Goal: Use online tool/utility: Utilize a website feature to perform a specific function

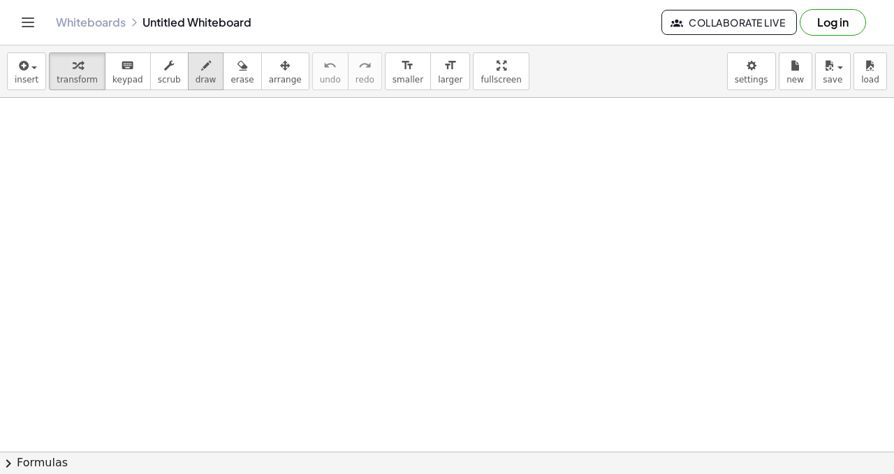
click at [204, 76] on span "draw" at bounding box center [206, 80] width 21 height 10
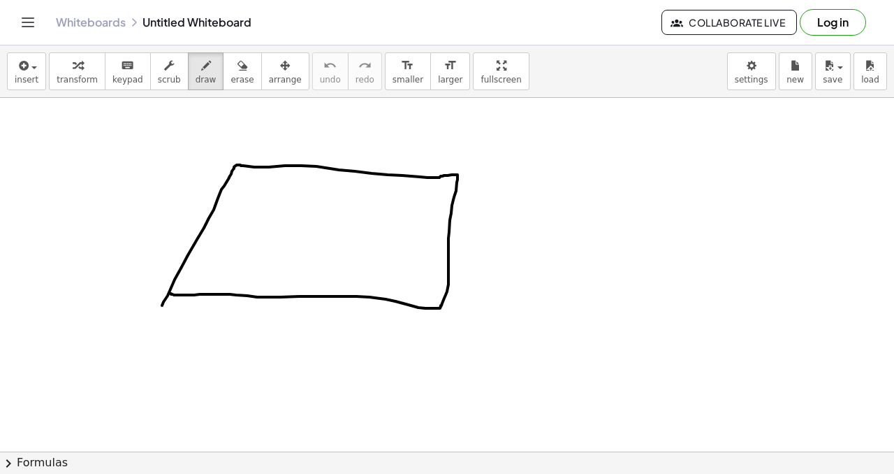
drag, startPoint x: 162, startPoint y: 305, endPoint x: 173, endPoint y: 288, distance: 20.4
drag, startPoint x: 219, startPoint y: 154, endPoint x: 239, endPoint y: 140, distance: 24.6
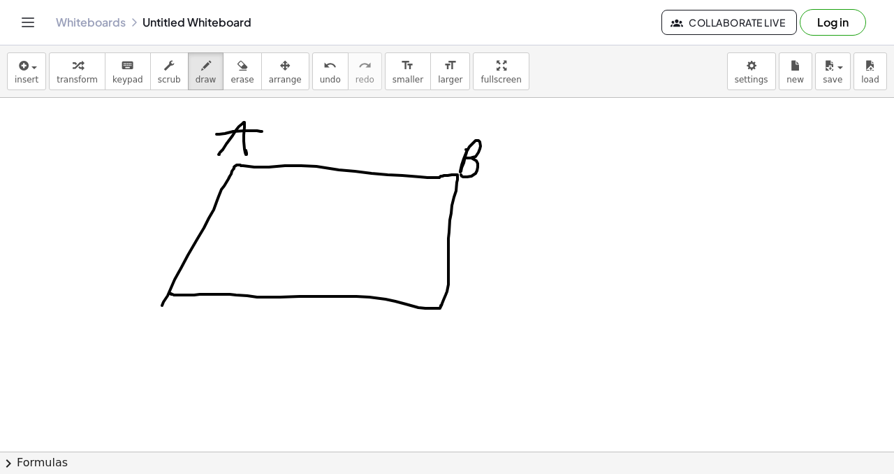
drag, startPoint x: 467, startPoint y: 150, endPoint x: 461, endPoint y: 175, distance: 25.8
drag, startPoint x: 460, startPoint y: 315, endPoint x: 471, endPoint y: 333, distance: 20.4
drag, startPoint x: 161, startPoint y: 310, endPoint x: 151, endPoint y: 331, distance: 23.1
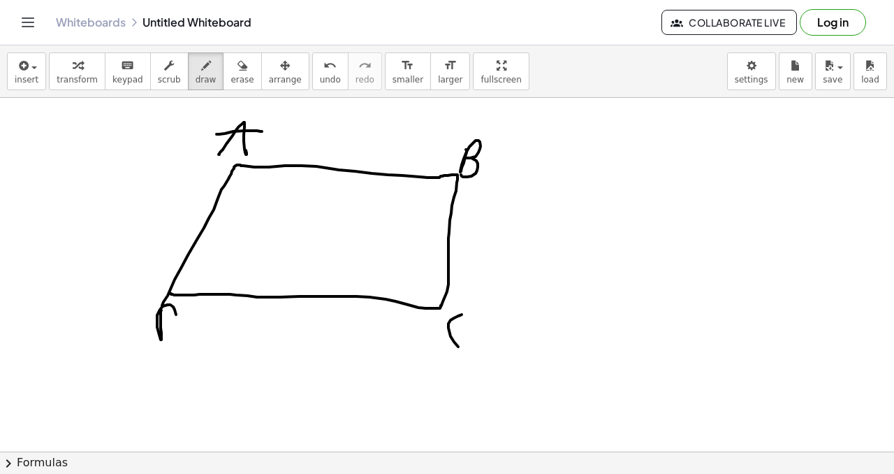
drag, startPoint x: 175, startPoint y: 291, endPoint x: 450, endPoint y: 179, distance: 296.5
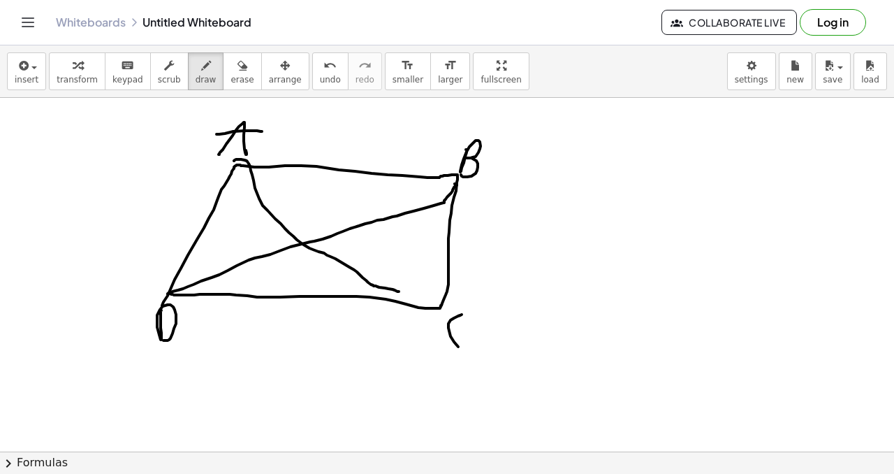
drag, startPoint x: 247, startPoint y: 161, endPoint x: 392, endPoint y: 279, distance: 186.7
click at [312, 74] on button "undo undo" at bounding box center [330, 71] width 36 height 38
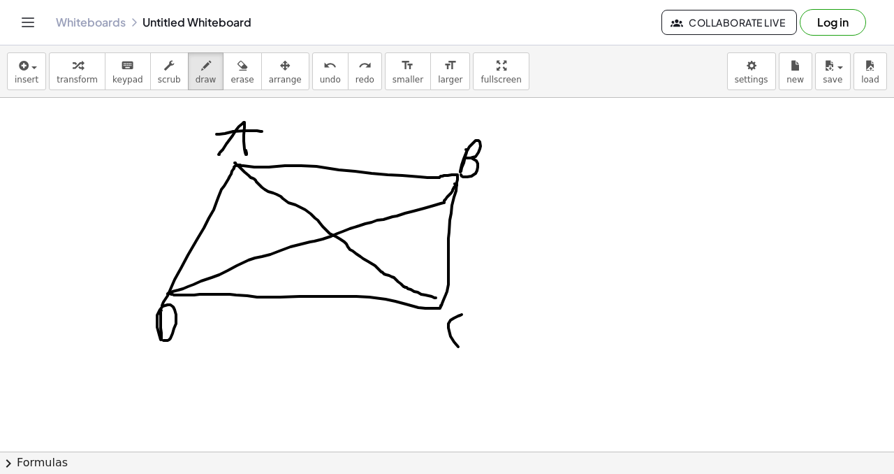
drag, startPoint x: 235, startPoint y: 163, endPoint x: 423, endPoint y: 281, distance: 221.4
drag, startPoint x: 280, startPoint y: 202, endPoint x: 300, endPoint y: 192, distance: 22.5
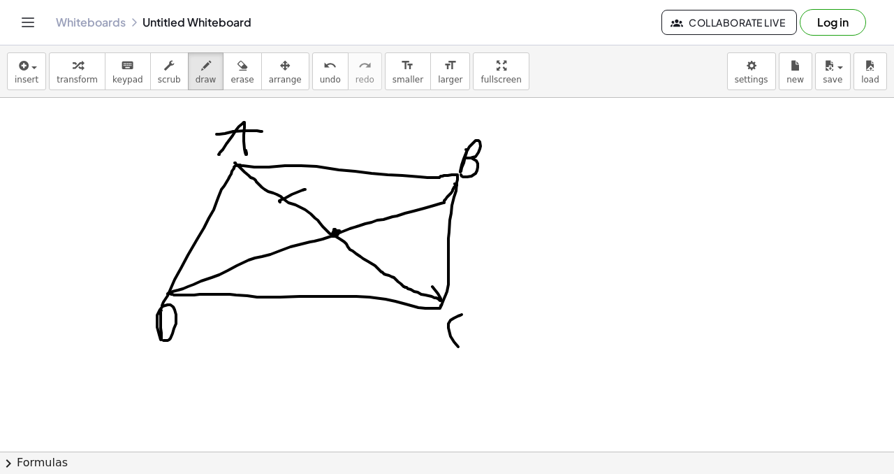
drag, startPoint x: 368, startPoint y: 144, endPoint x: 372, endPoint y: 154, distance: 10.6
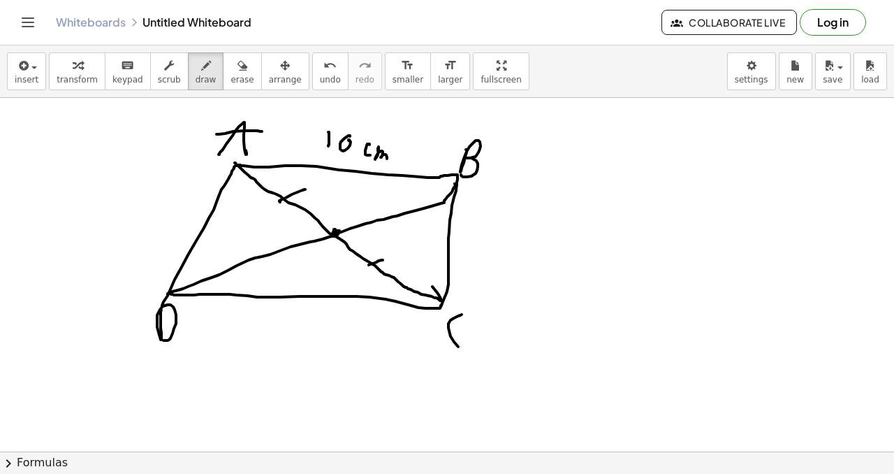
drag, startPoint x: 378, startPoint y: 150, endPoint x: 384, endPoint y: 160, distance: 12.2
drag, startPoint x: 160, startPoint y: 210, endPoint x: 160, endPoint y: 219, distance: 8.4
drag, startPoint x: 175, startPoint y: 209, endPoint x: 170, endPoint y: 223, distance: 14.8
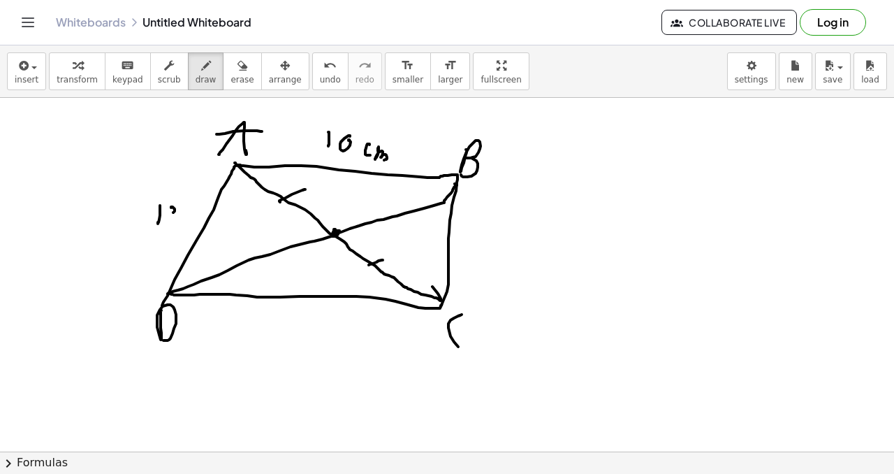
drag, startPoint x: 180, startPoint y: 212, endPoint x: 182, endPoint y: 221, distance: 8.6
drag, startPoint x: 280, startPoint y: 307, endPoint x: 281, endPoint y: 321, distance: 14.0
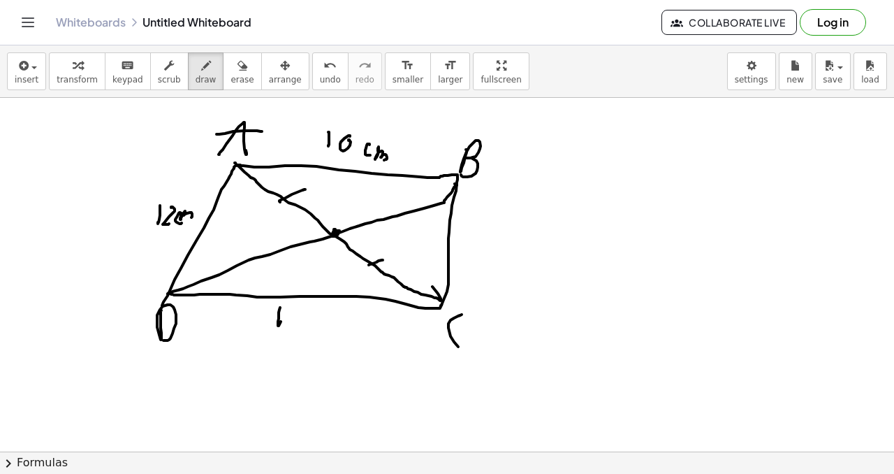
drag, startPoint x: 295, startPoint y: 305, endPoint x: 294, endPoint y: 320, distance: 14.7
drag, startPoint x: 314, startPoint y: 312, endPoint x: 324, endPoint y: 320, distance: 13.0
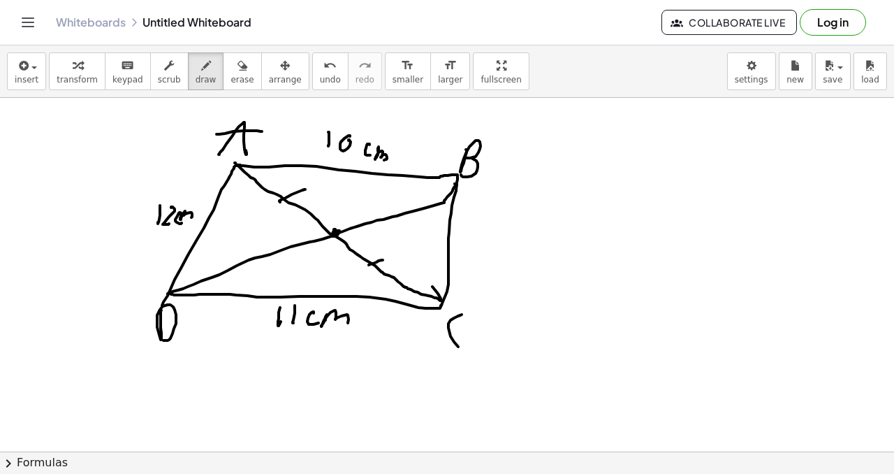
drag, startPoint x: 327, startPoint y: 314, endPoint x: 347, endPoint y: 303, distance: 23.5
drag, startPoint x: 313, startPoint y: 216, endPoint x: 307, endPoint y: 236, distance: 21.0
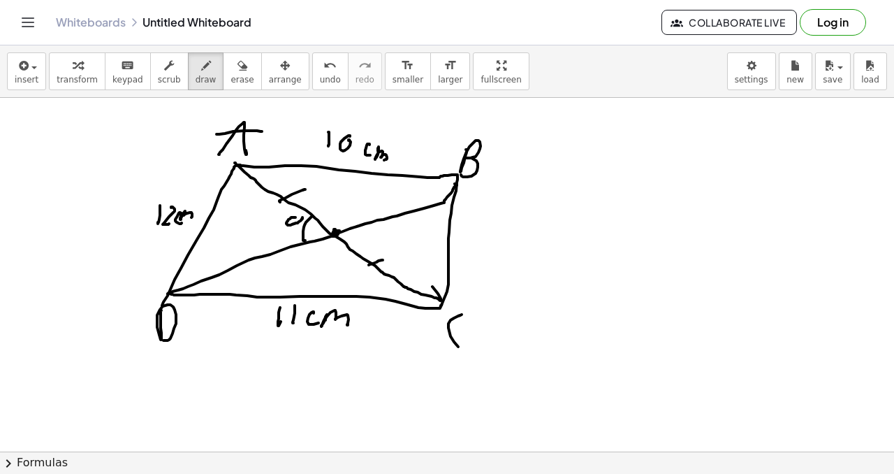
drag, startPoint x: 168, startPoint y: 294, endPoint x: 217, endPoint y: 168, distance: 134.9
drag, startPoint x: 282, startPoint y: 165, endPoint x: 317, endPoint y: 167, distance: 35.7
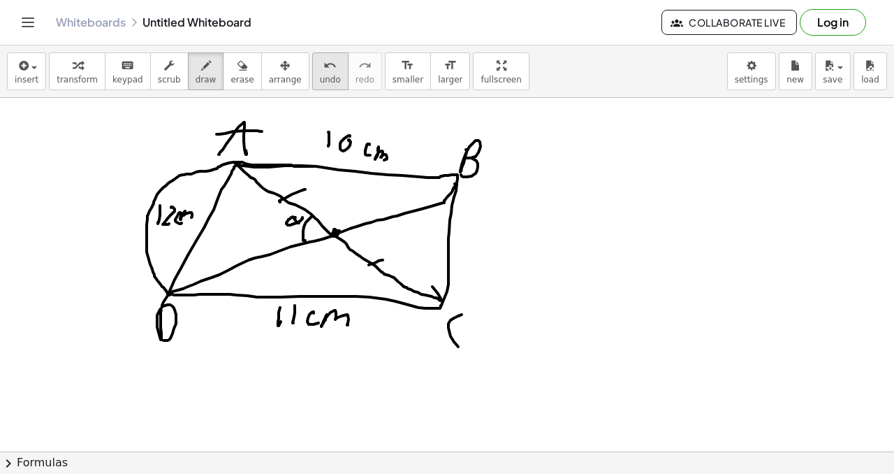
click at [324, 67] on icon "undo" at bounding box center [330, 65] width 13 height 17
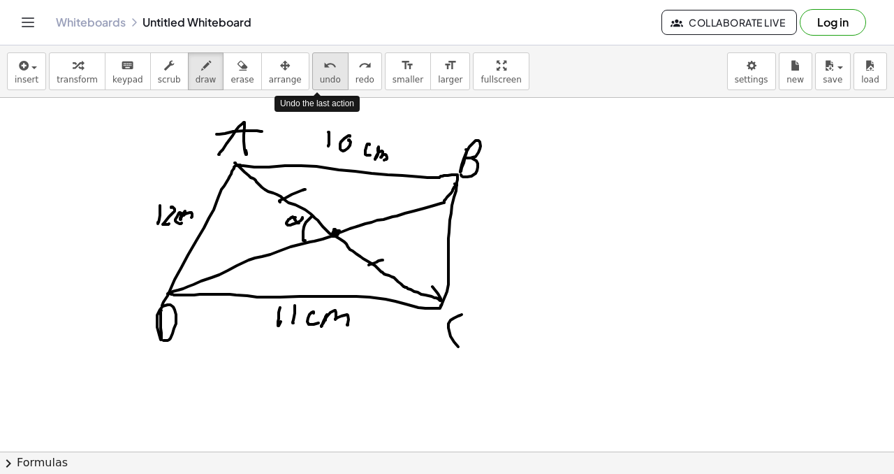
drag, startPoint x: 321, startPoint y: 64, endPoint x: 329, endPoint y: 55, distance: 12.9
click at [324, 64] on icon "undo" at bounding box center [330, 65] width 13 height 17
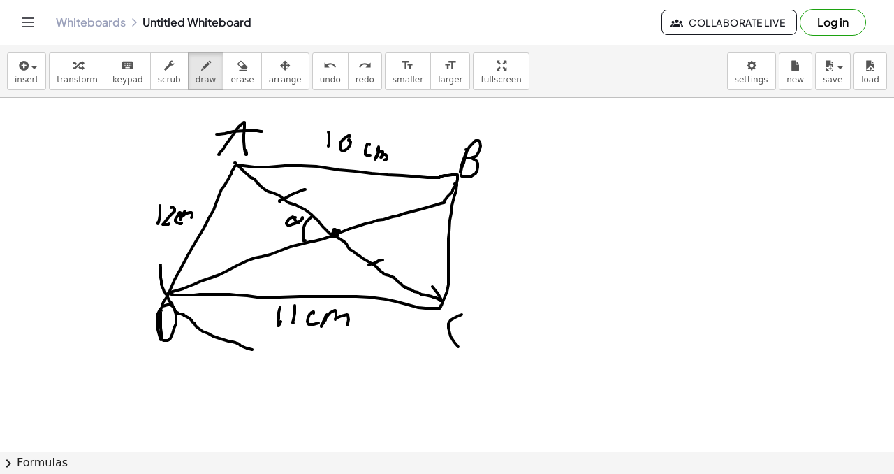
drag, startPoint x: 161, startPoint y: 265, endPoint x: 259, endPoint y: 342, distance: 125.4
drag, startPoint x: 275, startPoint y: 362, endPoint x: 422, endPoint y: 334, distance: 149.4
drag, startPoint x: 426, startPoint y: 335, endPoint x: 474, endPoint y: 238, distance: 108.7
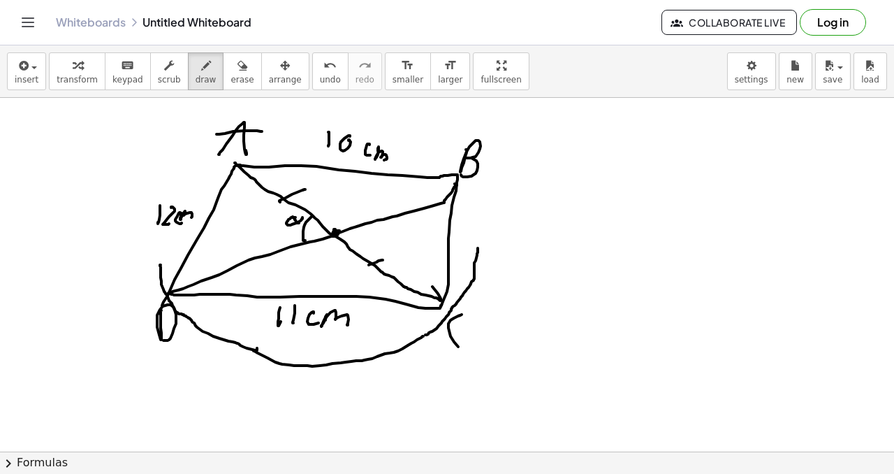
drag, startPoint x: 474, startPoint y: 242, endPoint x: 309, endPoint y: 138, distance: 195.6
drag, startPoint x: 302, startPoint y: 139, endPoint x: 231, endPoint y: 151, distance: 71.6
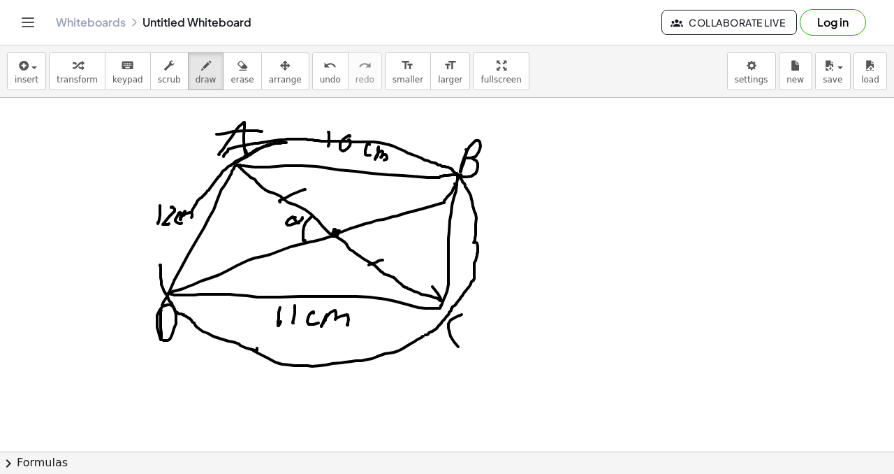
drag, startPoint x: 235, startPoint y: 164, endPoint x: 184, endPoint y: 232, distance: 85.4
drag, startPoint x: 185, startPoint y: 227, endPoint x: 166, endPoint y: 282, distance: 58.6
click at [242, 84] on button "erase" at bounding box center [242, 71] width 38 height 38
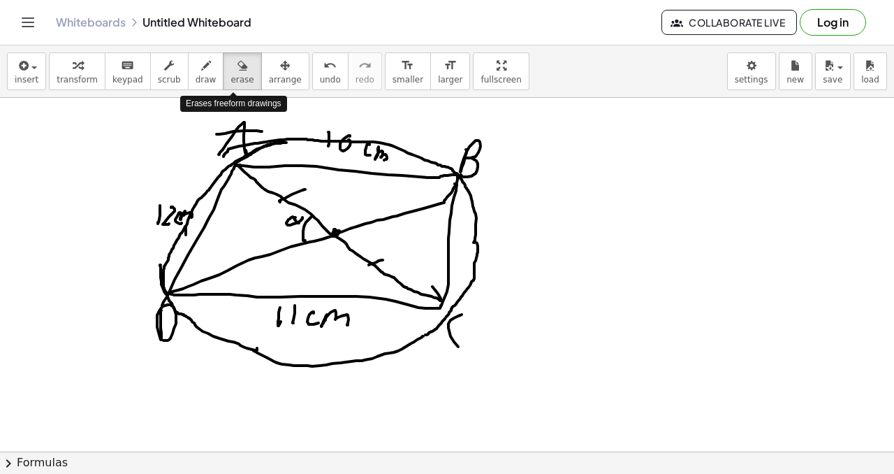
drag, startPoint x: 279, startPoint y: 136, endPoint x: 312, endPoint y: 138, distance: 32.3
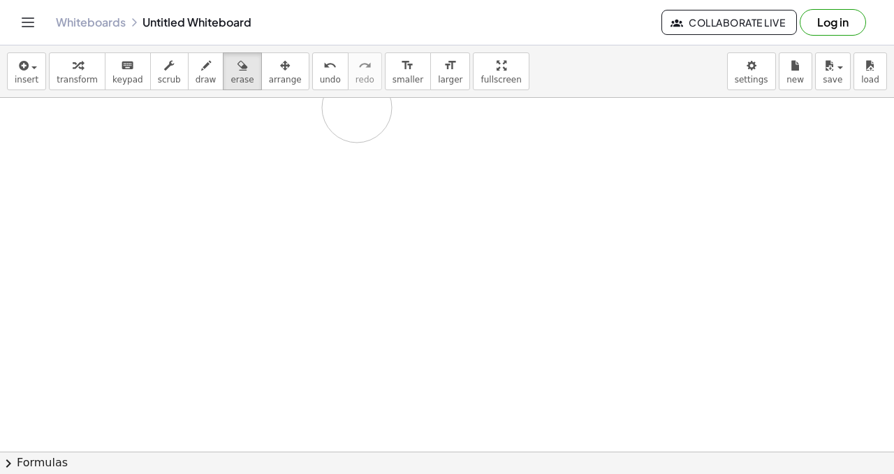
drag, startPoint x: 312, startPoint y: 138, endPoint x: 240, endPoint y: 96, distance: 83.3
click at [201, 71] on icon "button" at bounding box center [206, 65] width 10 height 17
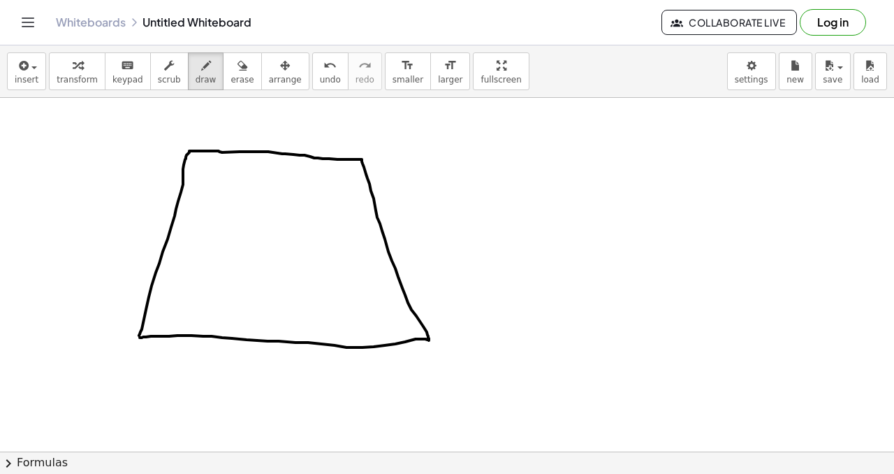
drag, startPoint x: 146, startPoint y: 310, endPoint x: 138, endPoint y: 337, distance: 28.5
drag, startPoint x: 181, startPoint y: 143, endPoint x: 191, endPoint y: 121, distance: 24.7
drag, startPoint x: 205, startPoint y: 121, endPoint x: 247, endPoint y: 125, distance: 42.1
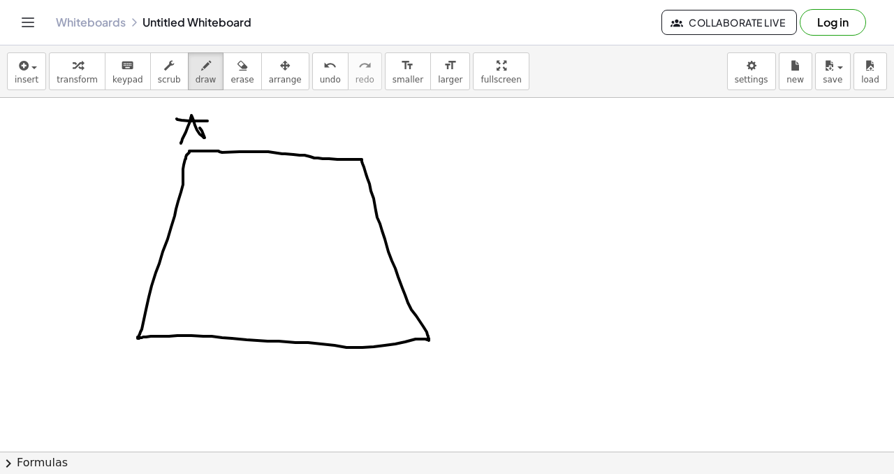
drag, startPoint x: 370, startPoint y: 131, endPoint x: 368, endPoint y: 140, distance: 8.6
drag, startPoint x: 448, startPoint y: 341, endPoint x: 463, endPoint y: 364, distance: 27.3
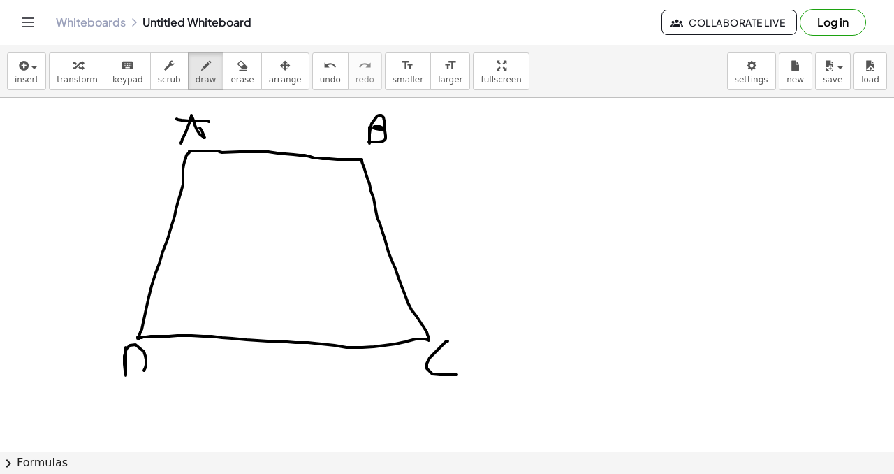
drag, startPoint x: 139, startPoint y: 336, endPoint x: 228, endPoint y: 241, distance: 130.5
drag, startPoint x: 226, startPoint y: 241, endPoint x: 352, endPoint y: 156, distance: 151.9
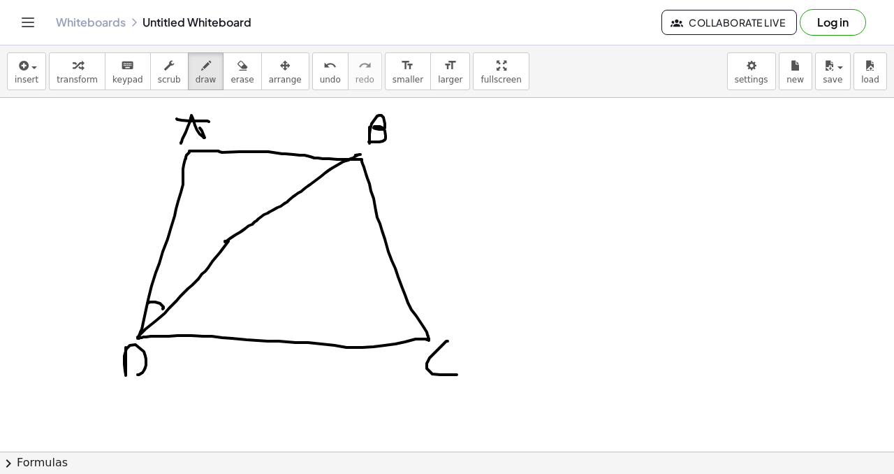
drag, startPoint x: 147, startPoint y: 303, endPoint x: 164, endPoint y: 305, distance: 16.2
drag, startPoint x: 165, startPoint y: 285, endPoint x: 169, endPoint y: 278, distance: 8.1
drag, startPoint x: 173, startPoint y: 284, endPoint x: 177, endPoint y: 290, distance: 7.4
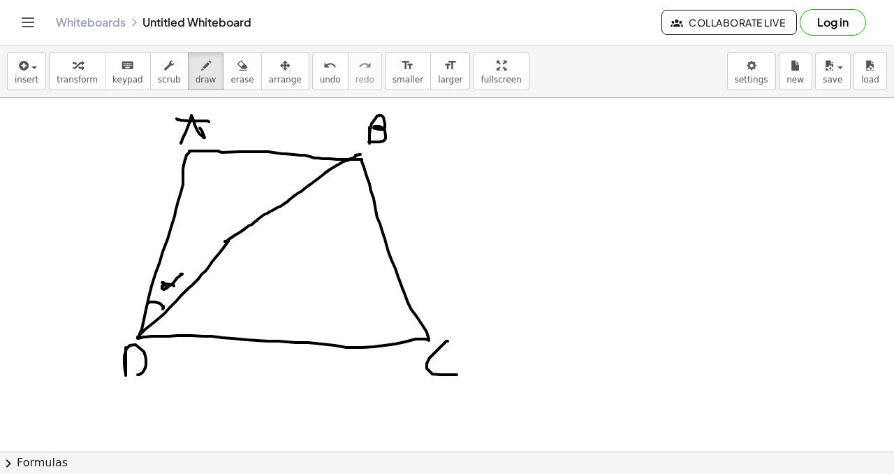
drag, startPoint x: 173, startPoint y: 310, endPoint x: 178, endPoint y: 333, distance: 23.0
drag, startPoint x: 192, startPoint y: 315, endPoint x: 201, endPoint y: 327, distance: 14.5
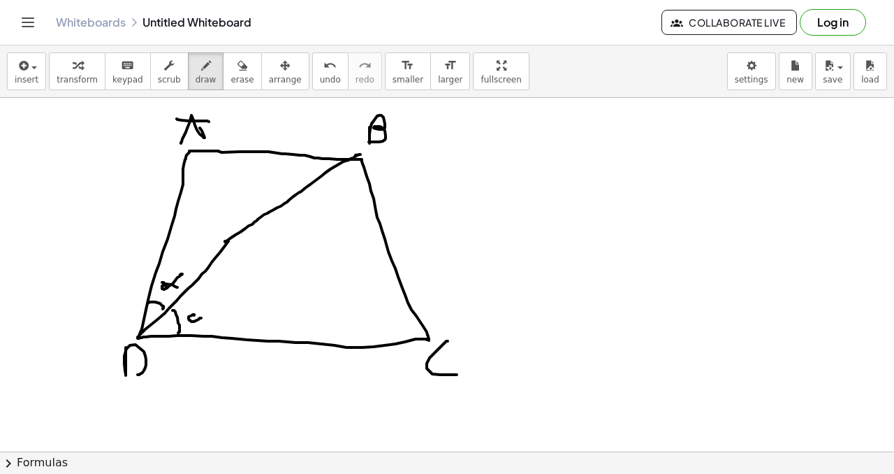
drag, startPoint x: 188, startPoint y: 150, endPoint x: 349, endPoint y: 256, distance: 193.2
drag, startPoint x: 362, startPoint y: 279, endPoint x: 419, endPoint y: 327, distance: 74.4
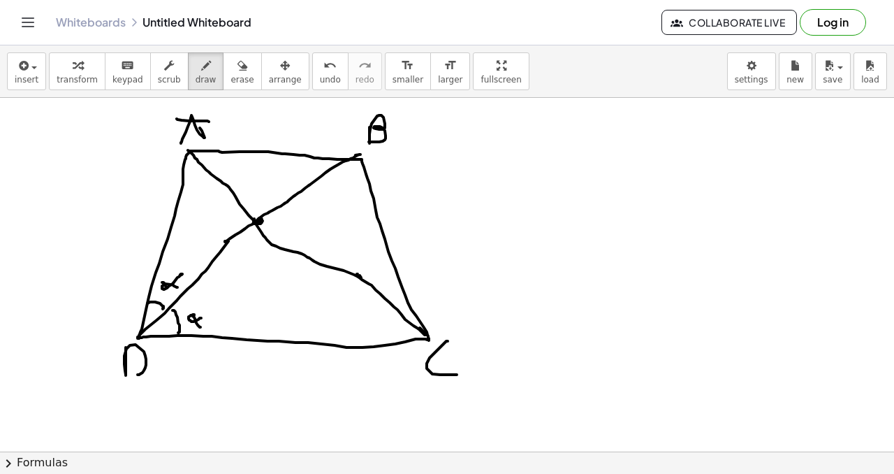
drag, startPoint x: 254, startPoint y: 224, endPoint x: 271, endPoint y: 221, distance: 16.9
drag, startPoint x: 276, startPoint y: 221, endPoint x: 285, endPoint y: 220, distance: 9.2
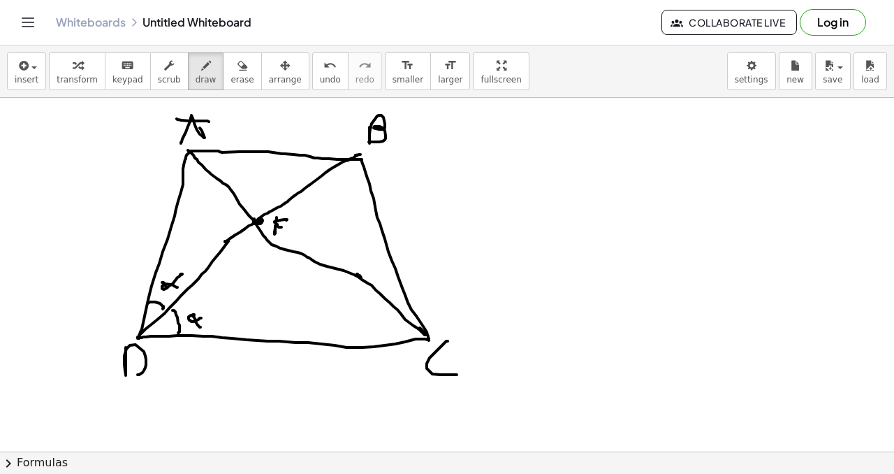
drag, startPoint x: 280, startPoint y: 231, endPoint x: 285, endPoint y: 224, distance: 8.0
drag, startPoint x: 238, startPoint y: 168, endPoint x: 247, endPoint y: 167, distance: 8.4
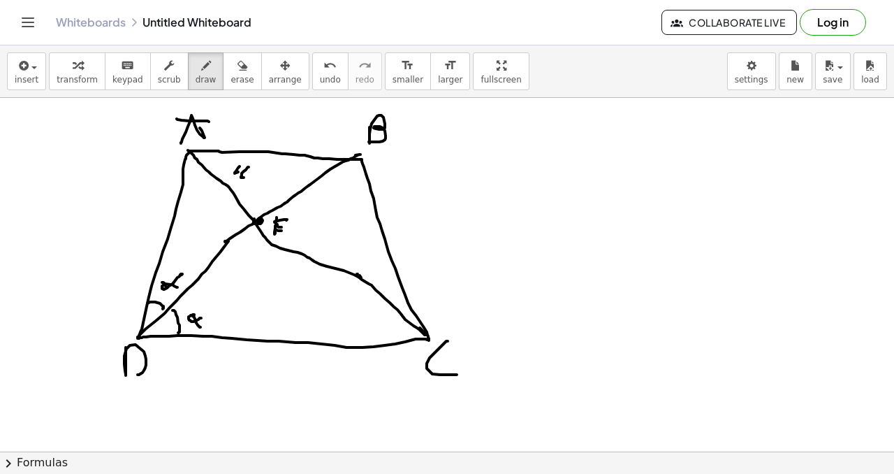
drag, startPoint x: 249, startPoint y: 167, endPoint x: 240, endPoint y: 177, distance: 12.9
drag, startPoint x: 252, startPoint y: 180, endPoint x: 250, endPoint y: 187, distance: 7.8
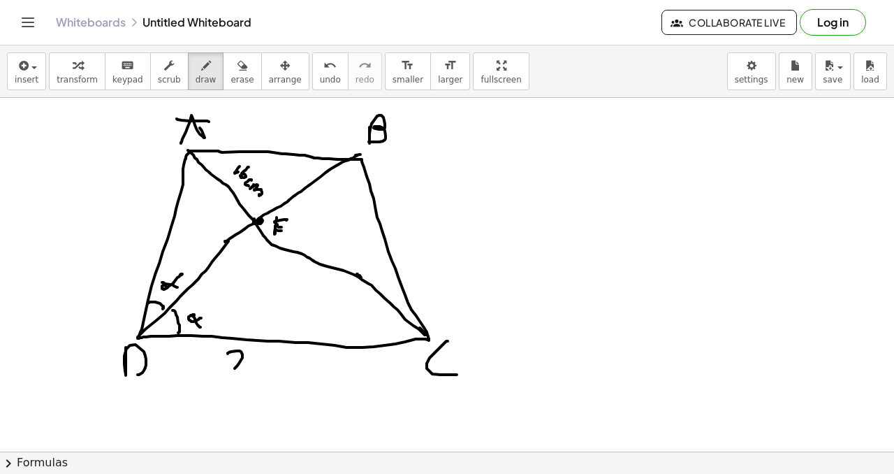
drag, startPoint x: 228, startPoint y: 354, endPoint x: 259, endPoint y: 358, distance: 31.8
drag, startPoint x: 258, startPoint y: 354, endPoint x: 266, endPoint y: 365, distance: 13.6
drag, startPoint x: 286, startPoint y: 361, endPoint x: 296, endPoint y: 364, distance: 10.2
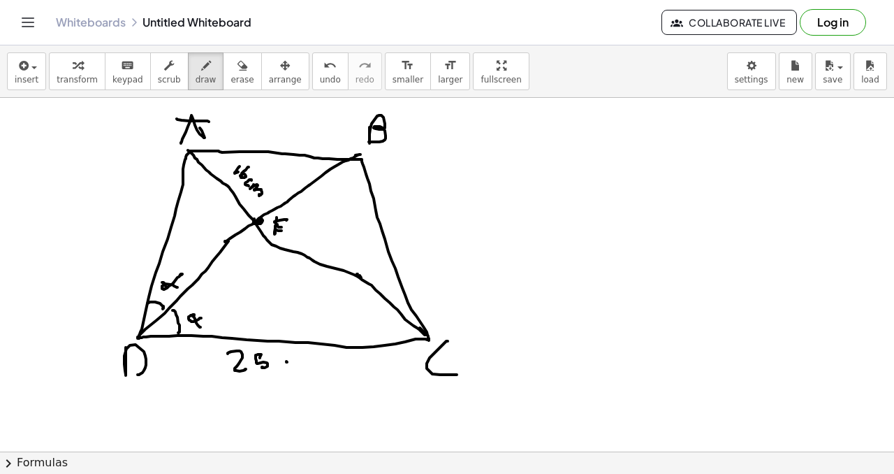
drag, startPoint x: 298, startPoint y: 364, endPoint x: 317, endPoint y: 367, distance: 19.1
drag, startPoint x: 187, startPoint y: 259, endPoint x: 201, endPoint y: 247, distance: 18.4
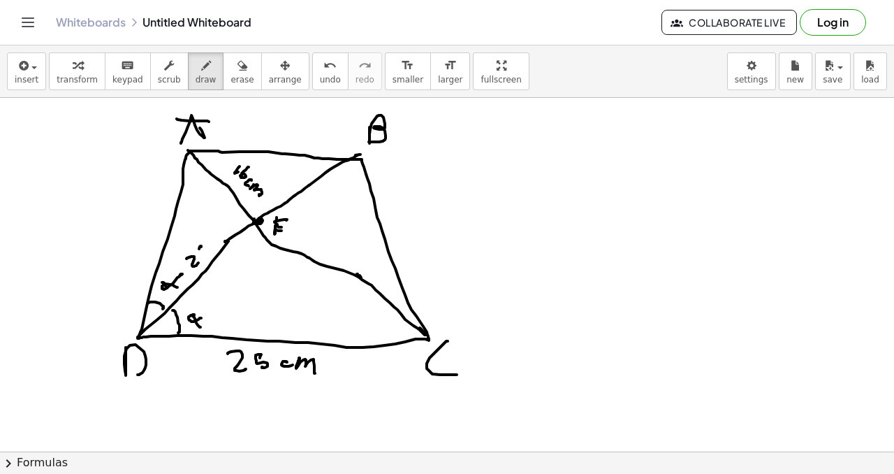
drag, startPoint x: 216, startPoint y: 237, endPoint x: 228, endPoint y: 215, distance: 24.7
drag, startPoint x: 190, startPoint y: 150, endPoint x: 148, endPoint y: 214, distance: 76.2
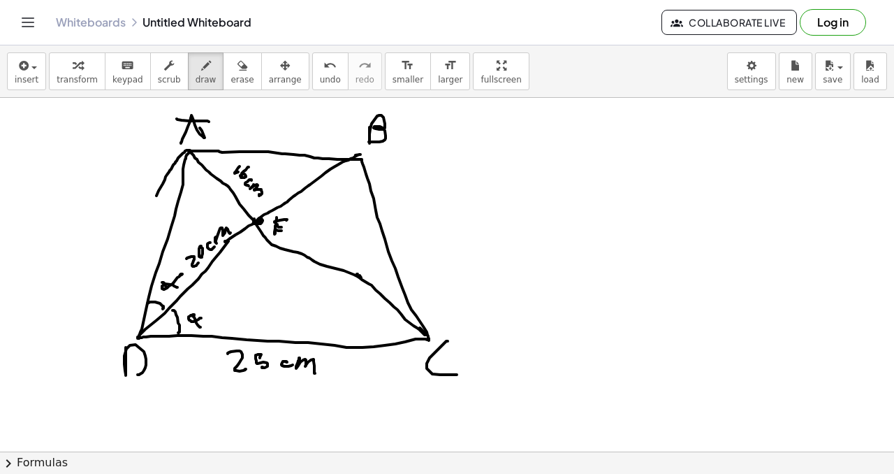
drag, startPoint x: 147, startPoint y: 208, endPoint x: 129, endPoint y: 299, distance: 93.3
drag, startPoint x: 126, startPoint y: 305, endPoint x: 125, endPoint y: 291, distance: 14.0
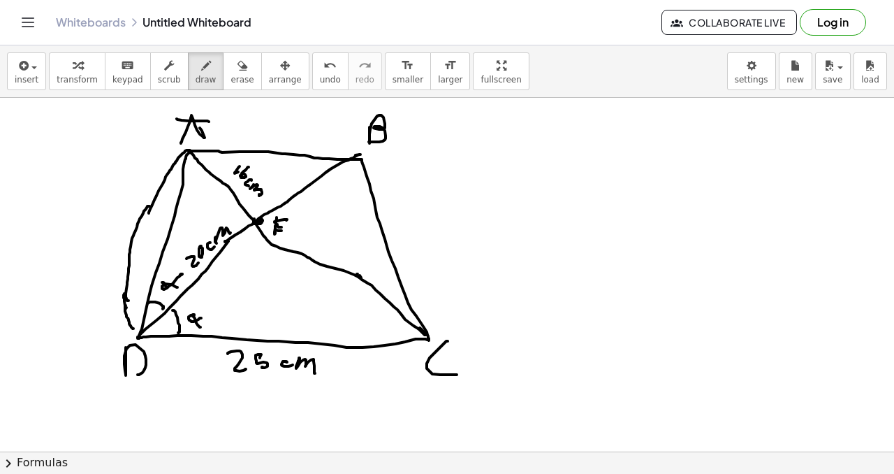
drag, startPoint x: 124, startPoint y: 294, endPoint x: 150, endPoint y: 332, distance: 45.7
drag, startPoint x: 150, startPoint y: 335, endPoint x: 211, endPoint y: 381, distance: 76.4
drag, startPoint x: 210, startPoint y: 382, endPoint x: 354, endPoint y: 370, distance: 145.1
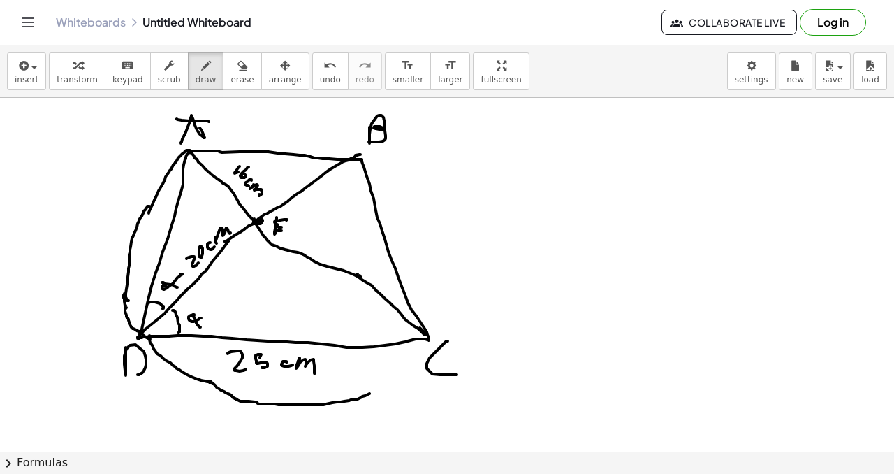
drag, startPoint x: 379, startPoint y: 384, endPoint x: 437, endPoint y: 332, distance: 78.2
drag, startPoint x: 438, startPoint y: 331, endPoint x: 435, endPoint y: 164, distance: 167.0
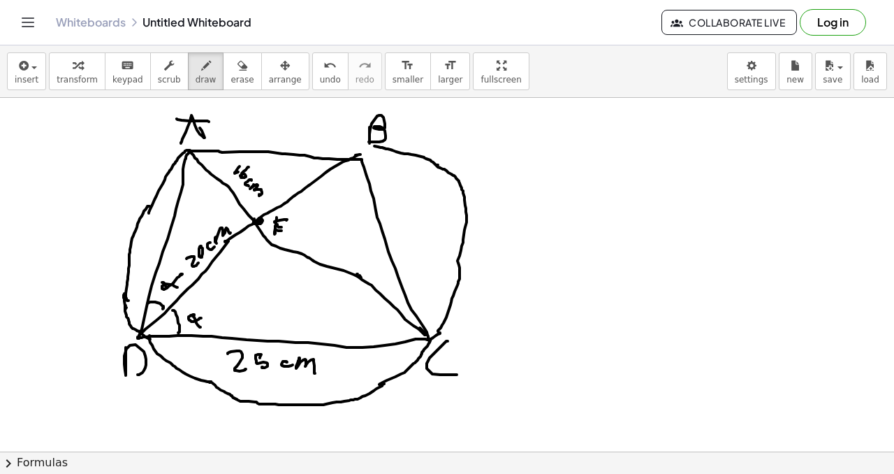
drag, startPoint x: 437, startPoint y: 165, endPoint x: 354, endPoint y: 144, distance: 85.8
drag, startPoint x: 182, startPoint y: 154, endPoint x: 307, endPoint y: 128, distance: 127.7
click at [324, 69] on icon "undo" at bounding box center [330, 65] width 13 height 17
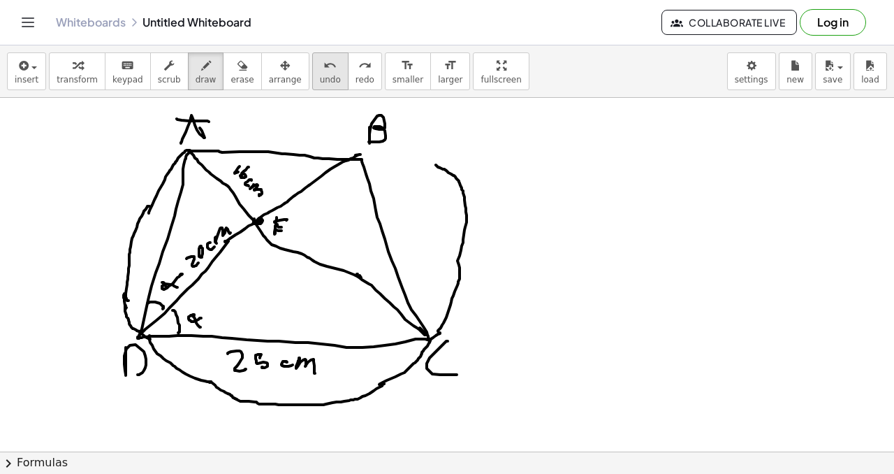
click at [320, 76] on span "undo" at bounding box center [330, 80] width 21 height 10
click at [320, 75] on span "undo" at bounding box center [330, 80] width 21 height 10
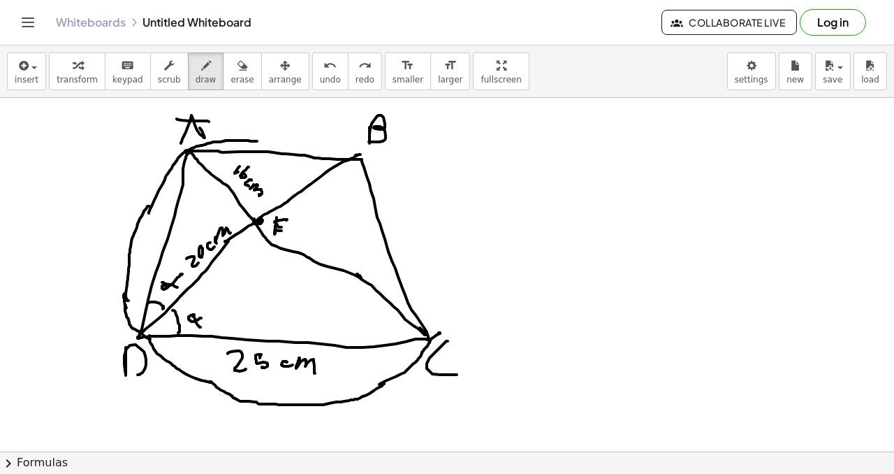
drag, startPoint x: 187, startPoint y: 152, endPoint x: 260, endPoint y: 140, distance: 74.3
drag, startPoint x: 255, startPoint y: 138, endPoint x: 314, endPoint y: 149, distance: 59.7
click at [319, 74] on button "undo undo" at bounding box center [330, 71] width 36 height 38
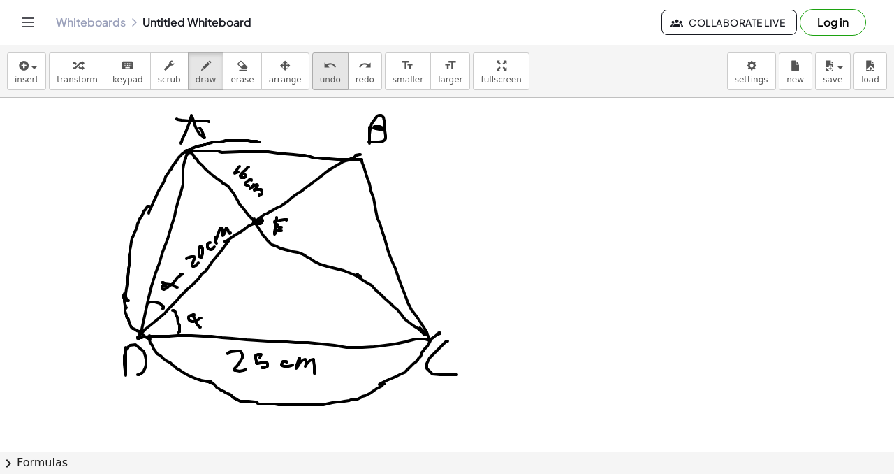
click at [320, 75] on span "undo" at bounding box center [330, 80] width 21 height 10
drag, startPoint x: 185, startPoint y: 151, endPoint x: 298, endPoint y: 145, distance: 113.3
drag, startPoint x: 304, startPoint y: 143, endPoint x: 367, endPoint y: 164, distance: 66.5
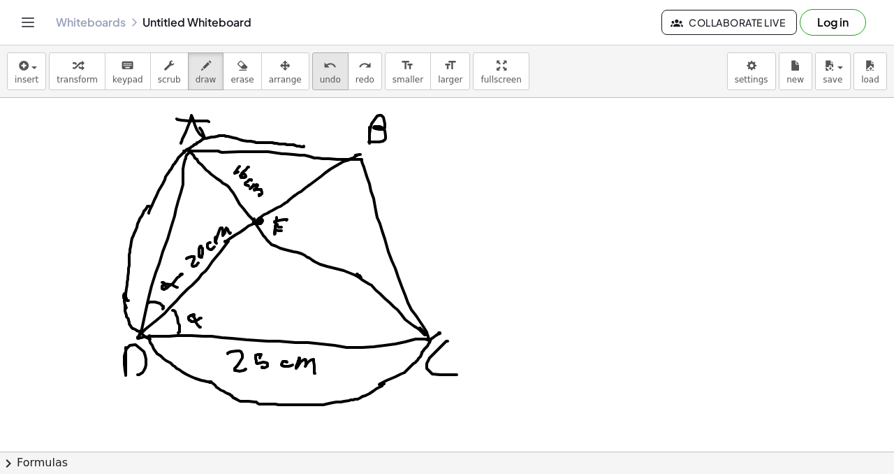
click at [320, 75] on span "undo" at bounding box center [330, 80] width 21 height 10
drag, startPoint x: 313, startPoint y: 75, endPoint x: 312, endPoint y: 68, distance: 7.8
click at [320, 75] on span "undo" at bounding box center [330, 80] width 21 height 10
drag, startPoint x: 186, startPoint y: 148, endPoint x: 271, endPoint y: 138, distance: 85.9
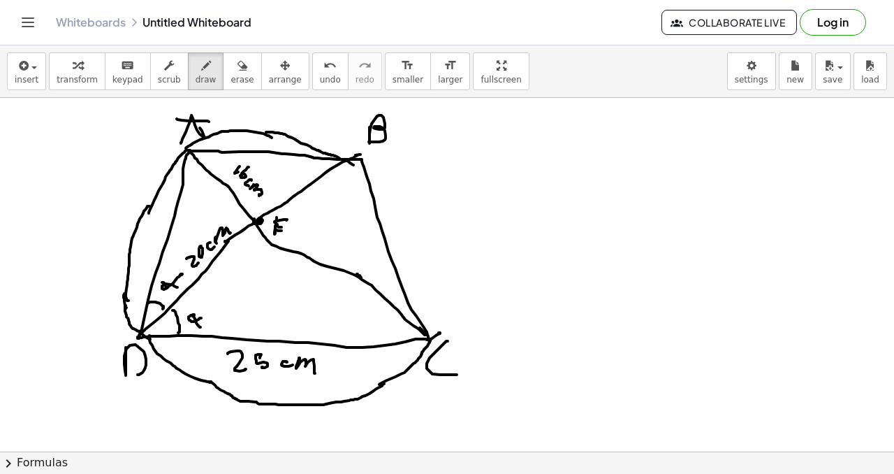
drag, startPoint x: 273, startPoint y: 132, endPoint x: 352, endPoint y: 162, distance: 85.1
click at [326, 75] on span "undo" at bounding box center [330, 80] width 21 height 10
drag, startPoint x: 268, startPoint y: 133, endPoint x: 337, endPoint y: 142, distance: 69.1
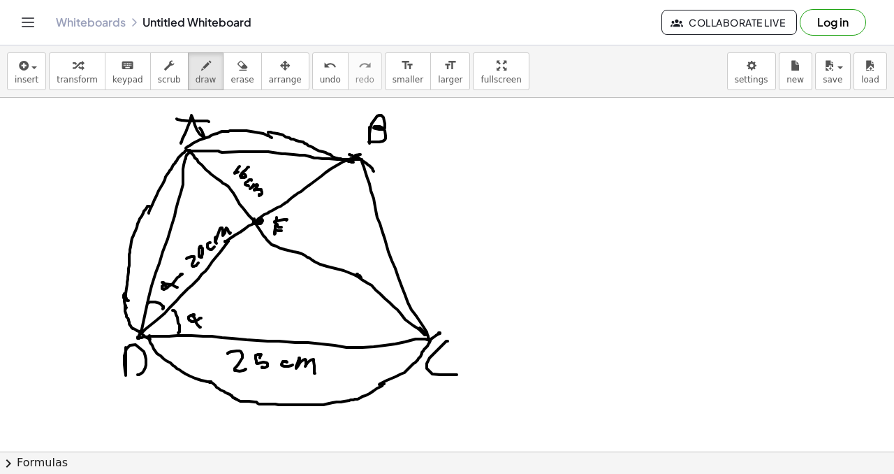
drag, startPoint x: 350, startPoint y: 154, endPoint x: 382, endPoint y: 201, distance: 56.8
drag, startPoint x: 379, startPoint y: 189, endPoint x: 423, endPoint y: 329, distance: 147.4
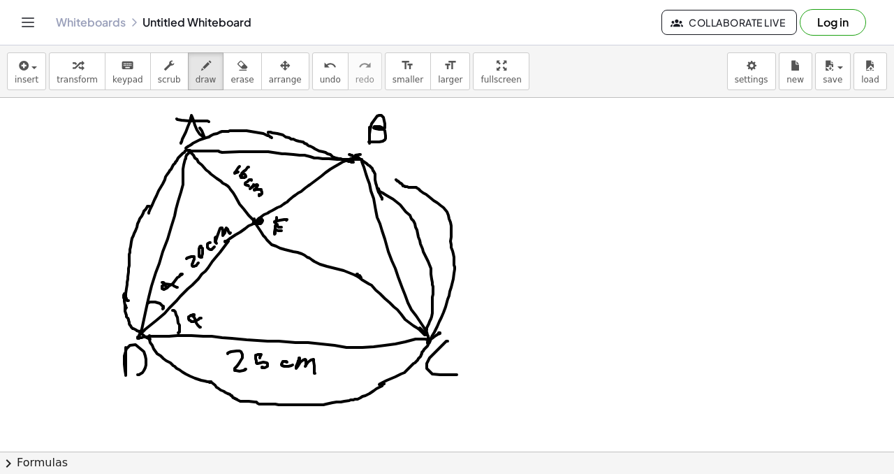
drag, startPoint x: 428, startPoint y: 343, endPoint x: 380, endPoint y: 166, distance: 183.7
click at [324, 68] on icon "undo" at bounding box center [330, 65] width 13 height 17
click at [324, 71] on icon "undo" at bounding box center [330, 65] width 13 height 17
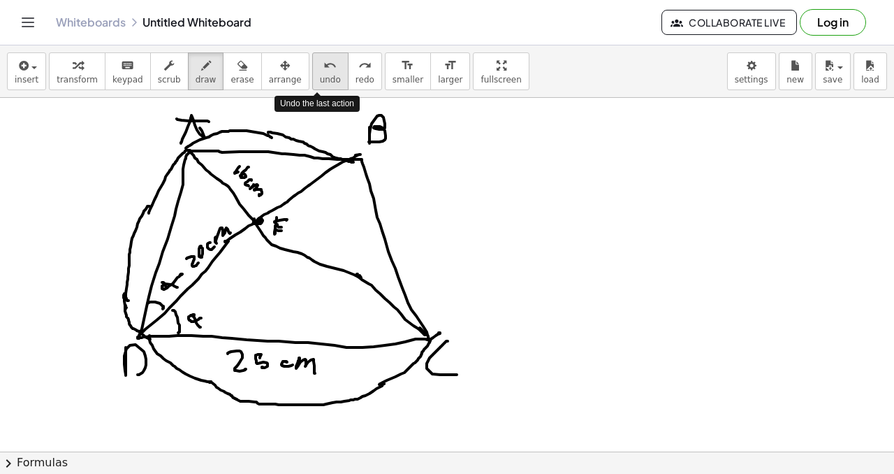
click at [317, 73] on button "undo undo" at bounding box center [330, 71] width 36 height 38
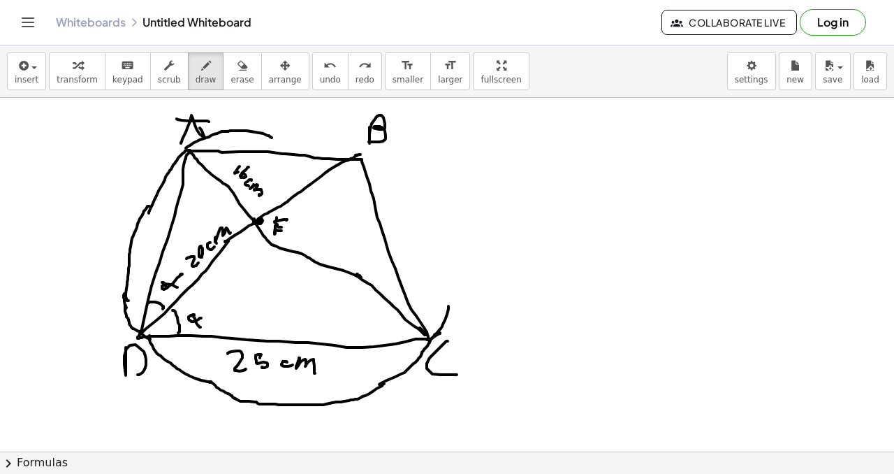
drag, startPoint x: 428, startPoint y: 339, endPoint x: 447, endPoint y: 273, distance: 68.5
drag, startPoint x: 452, startPoint y: 270, endPoint x: 384, endPoint y: 157, distance: 131.7
drag, startPoint x: 384, startPoint y: 155, endPoint x: 352, endPoint y: 141, distance: 35.0
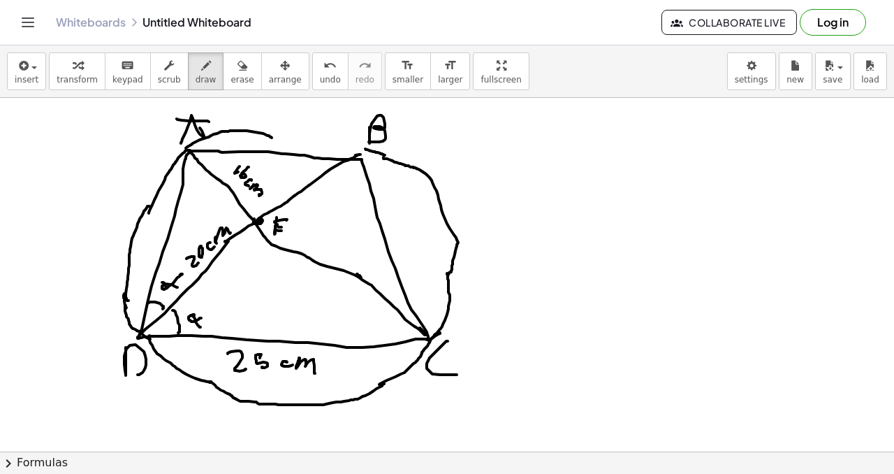
drag, startPoint x: 269, startPoint y: 134, endPoint x: 333, endPoint y: 143, distance: 64.8
click at [320, 72] on div "undo" at bounding box center [330, 65] width 21 height 17
click at [312, 73] on button "undo undo" at bounding box center [330, 71] width 36 height 38
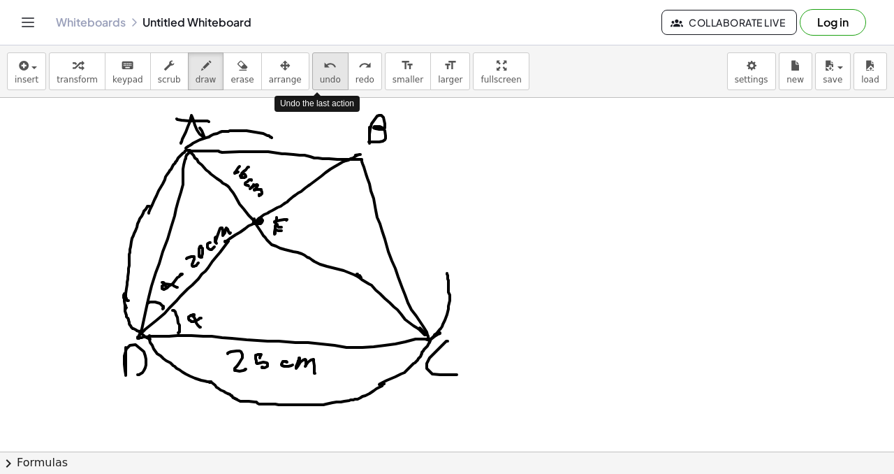
drag, startPoint x: 310, startPoint y: 72, endPoint x: 315, endPoint y: 59, distance: 14.4
click at [312, 72] on button "undo undo" at bounding box center [330, 71] width 36 height 38
drag, startPoint x: 449, startPoint y: 288, endPoint x: 424, endPoint y: 193, distance: 98.3
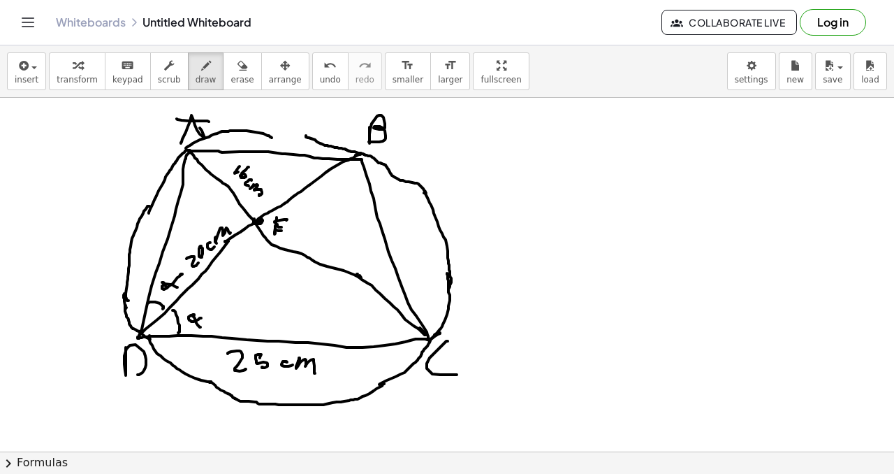
drag, startPoint x: 426, startPoint y: 192, endPoint x: 306, endPoint y: 133, distance: 133.4
drag, startPoint x: 308, startPoint y: 137, endPoint x: 270, endPoint y: 136, distance: 37.8
drag, startPoint x: 395, startPoint y: 301, endPoint x: 405, endPoint y: 296, distance: 10.3
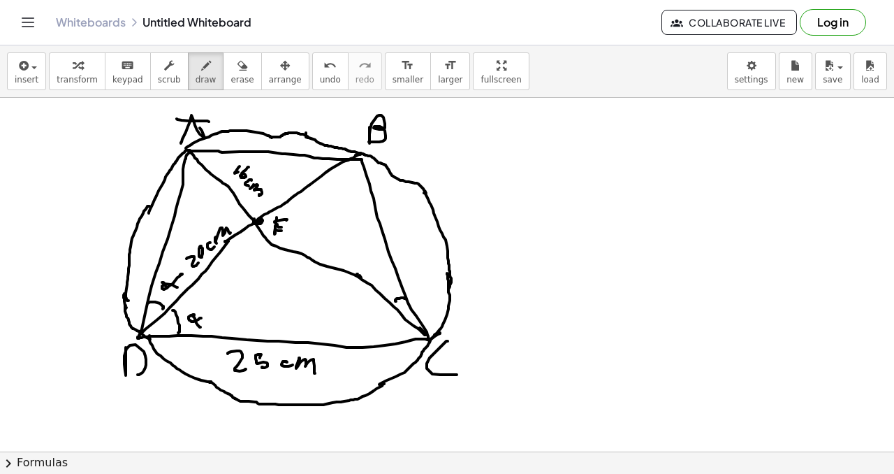
drag, startPoint x: 393, startPoint y: 283, endPoint x: 400, endPoint y: 289, distance: 9.5
drag, startPoint x: 218, startPoint y: 150, endPoint x: 214, endPoint y: 166, distance: 15.9
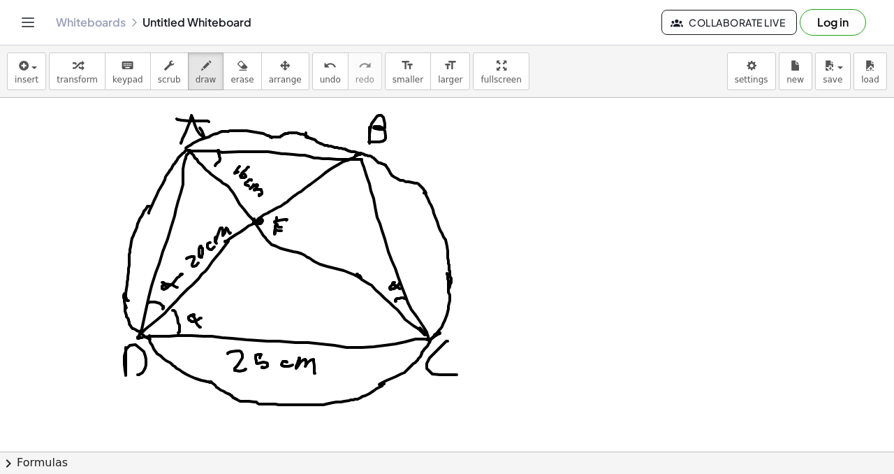
drag, startPoint x: 226, startPoint y: 169, endPoint x: 231, endPoint y: 177, distance: 9.7
drag, startPoint x: 391, startPoint y: 342, endPoint x: 389, endPoint y: 321, distance: 21.8
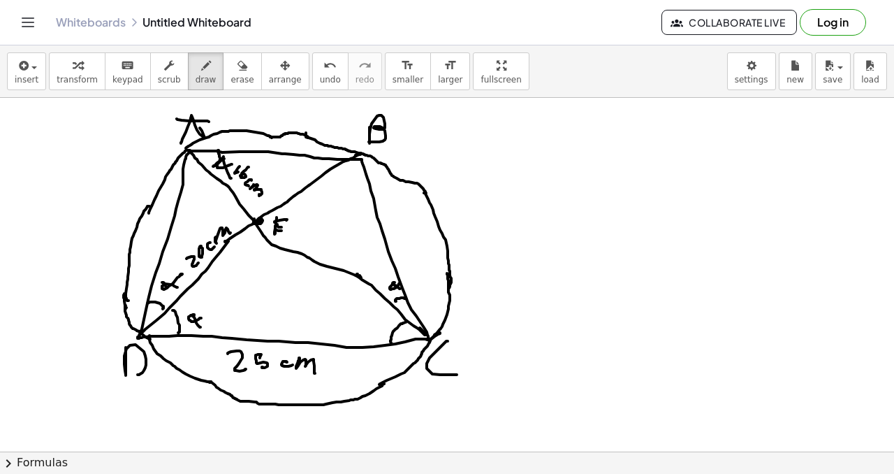
drag, startPoint x: 379, startPoint y: 321, endPoint x: 377, endPoint y: 307, distance: 14.3
drag, startPoint x: 322, startPoint y: 158, endPoint x: 324, endPoint y: 180, distance: 22.4
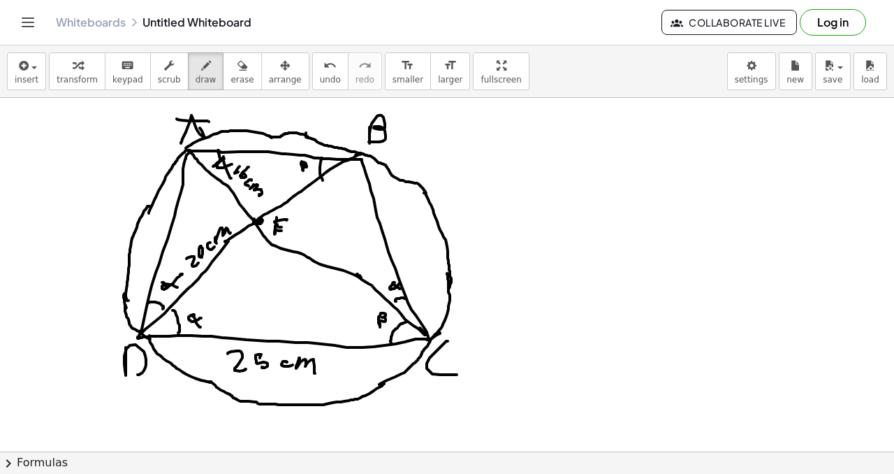
drag, startPoint x: 301, startPoint y: 164, endPoint x: 311, endPoint y: 165, distance: 9.8
drag, startPoint x: 187, startPoint y: 172, endPoint x: 202, endPoint y: 168, distance: 15.3
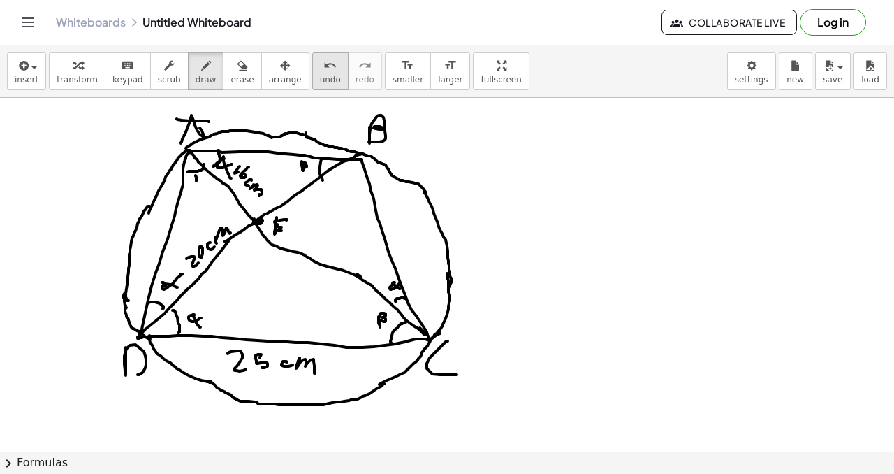
click at [324, 64] on icon "undo" at bounding box center [330, 65] width 13 height 17
drag, startPoint x: 313, startPoint y: 63, endPoint x: 305, endPoint y: 62, distance: 7.7
click at [324, 63] on icon "undo" at bounding box center [330, 65] width 13 height 17
drag, startPoint x: 327, startPoint y: 175, endPoint x: 357, endPoint y: 182, distance: 30.7
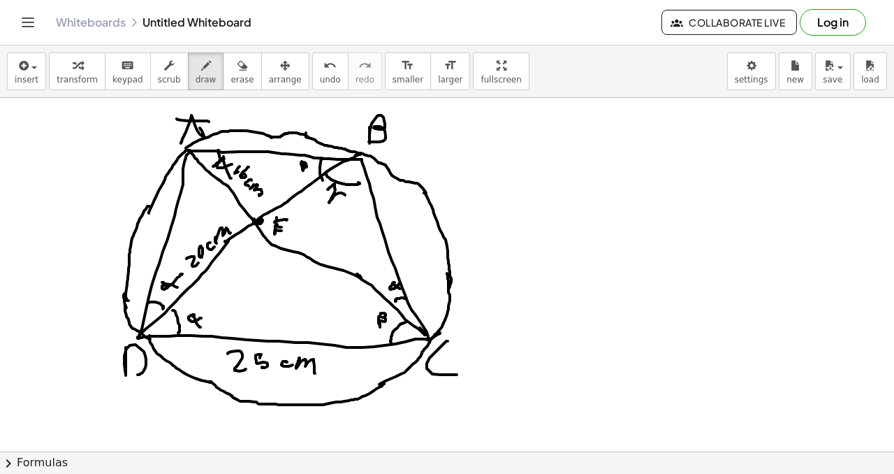
drag, startPoint x: 328, startPoint y: 189, endPoint x: 342, endPoint y: 189, distance: 14.0
drag, startPoint x: 184, startPoint y: 170, endPoint x: 211, endPoint y: 170, distance: 26.6
drag, startPoint x: 198, startPoint y: 182, endPoint x: 207, endPoint y: 191, distance: 13.3
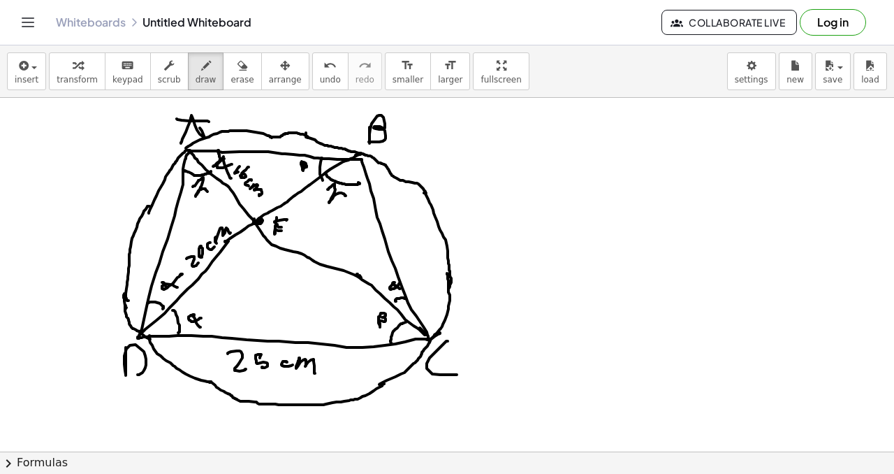
drag, startPoint x: 246, startPoint y: 204, endPoint x: 260, endPoint y: 197, distance: 15.6
drag, startPoint x: 269, startPoint y: 191, endPoint x: 286, endPoint y: 184, distance: 18.2
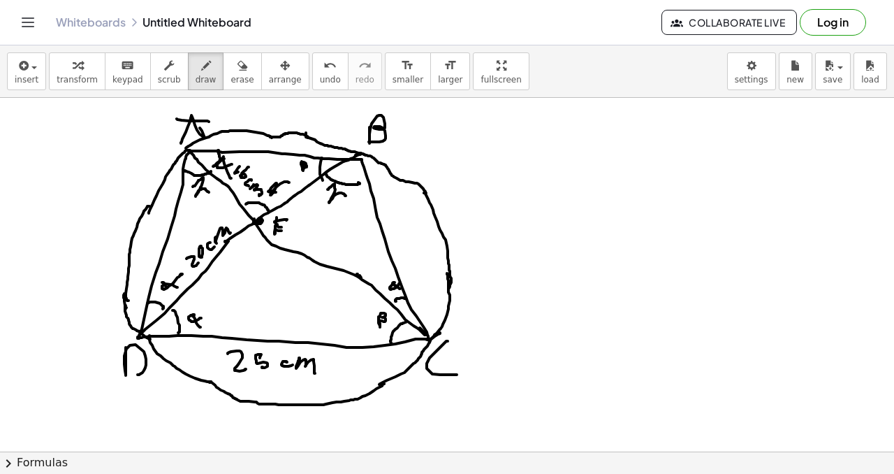
drag, startPoint x: 273, startPoint y: 191, endPoint x: 277, endPoint y: 178, distance: 13.3
drag, startPoint x: 242, startPoint y: 212, endPoint x: 234, endPoint y: 224, distance: 13.6
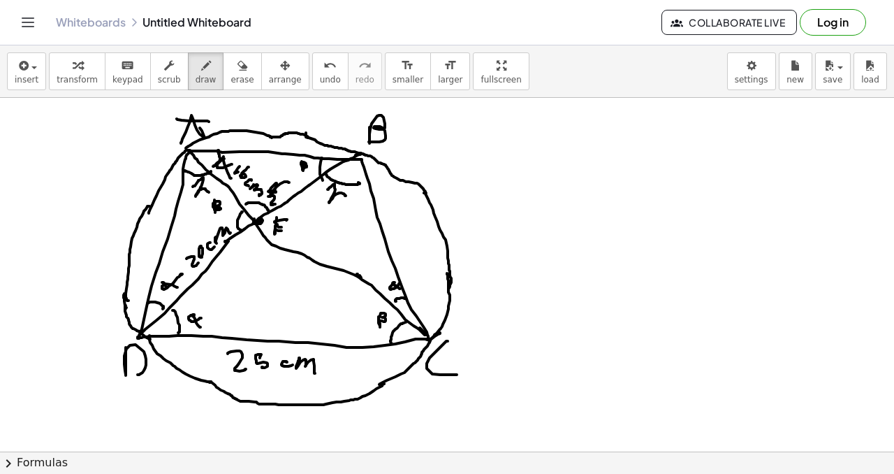
drag, startPoint x: 215, startPoint y: 200, endPoint x: 221, endPoint y: 204, distance: 8.1
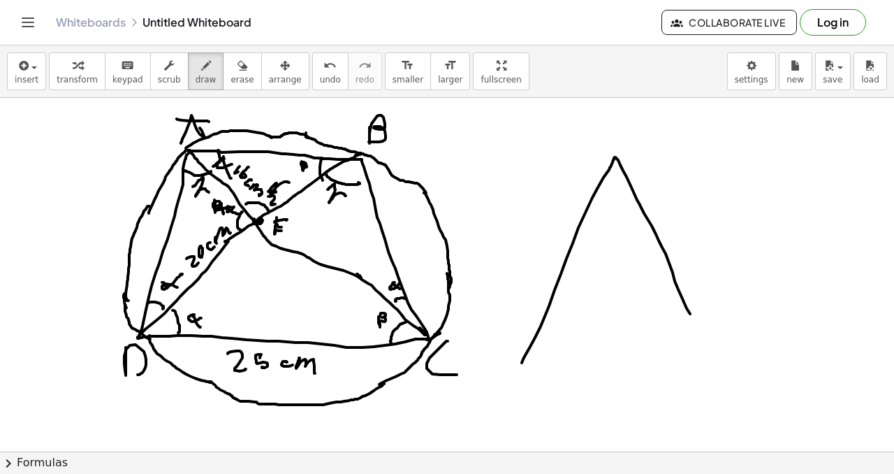
drag, startPoint x: 535, startPoint y: 337, endPoint x: 685, endPoint y: 300, distance: 154.7
drag, startPoint x: 528, startPoint y: 361, endPoint x: 664, endPoint y: 302, distance: 147.7
drag, startPoint x: 605, startPoint y: 134, endPoint x: 613, endPoint y: 126, distance: 11.4
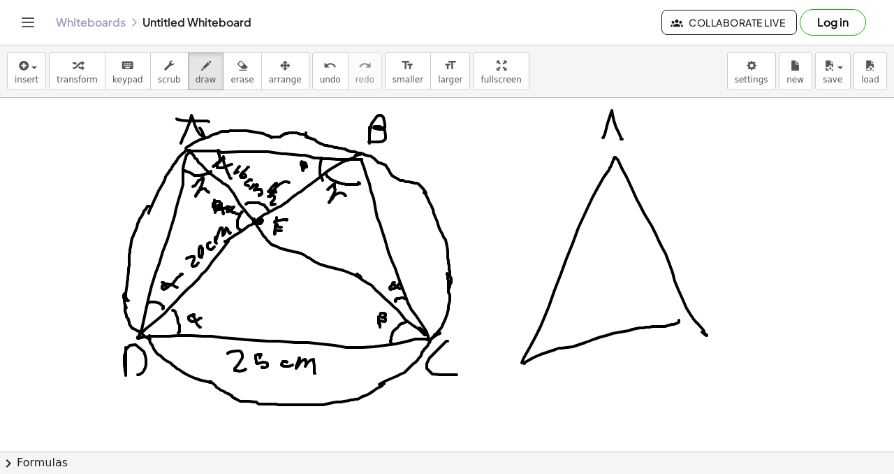
drag, startPoint x: 609, startPoint y: 124, endPoint x: 627, endPoint y: 146, distance: 28.4
drag, startPoint x: 523, startPoint y: 372, endPoint x: 528, endPoint y: 393, distance: 21.4
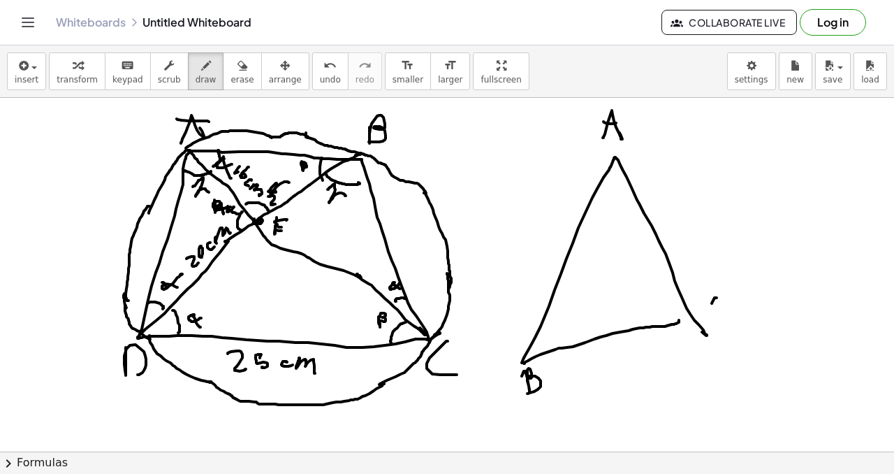
drag, startPoint x: 716, startPoint y: 298, endPoint x: 722, endPoint y: 314, distance: 17.5
drag, startPoint x: 616, startPoint y: 160, endPoint x: 623, endPoint y: 269, distance: 109.2
drag, startPoint x: 623, startPoint y: 265, endPoint x: 625, endPoint y: 333, distance: 67.8
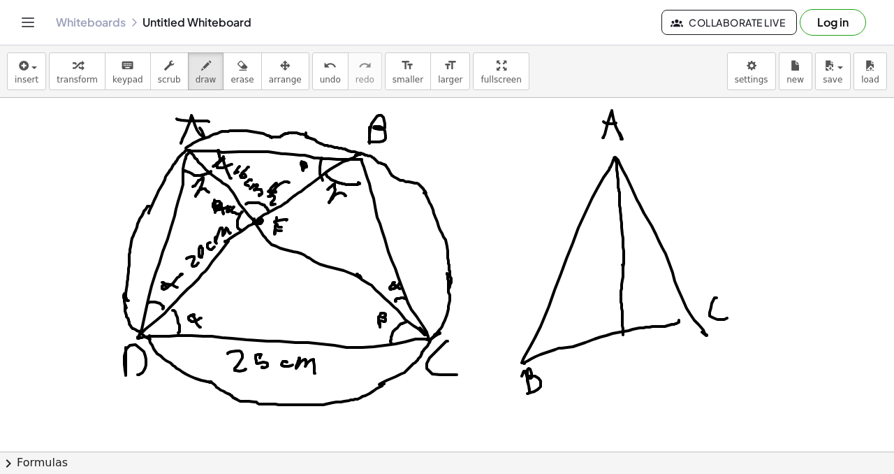
drag, startPoint x: 623, startPoint y: 330, endPoint x: 630, endPoint y: 344, distance: 15.0
drag, startPoint x: 630, startPoint y: 343, endPoint x: 632, endPoint y: 367, distance: 23.8
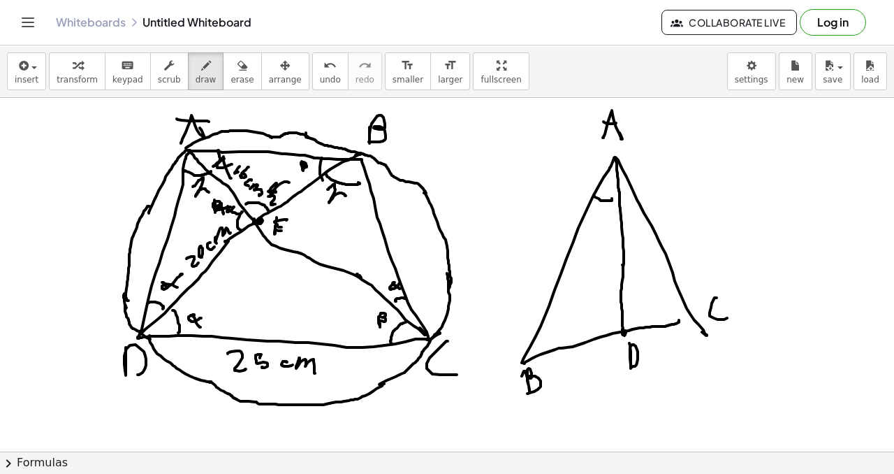
drag, startPoint x: 595, startPoint y: 196, endPoint x: 612, endPoint y: 198, distance: 17.6
drag, startPoint x: 597, startPoint y: 207, endPoint x: 608, endPoint y: 209, distance: 10.7
drag, startPoint x: 600, startPoint y: 207, endPoint x: 609, endPoint y: 212, distance: 11.3
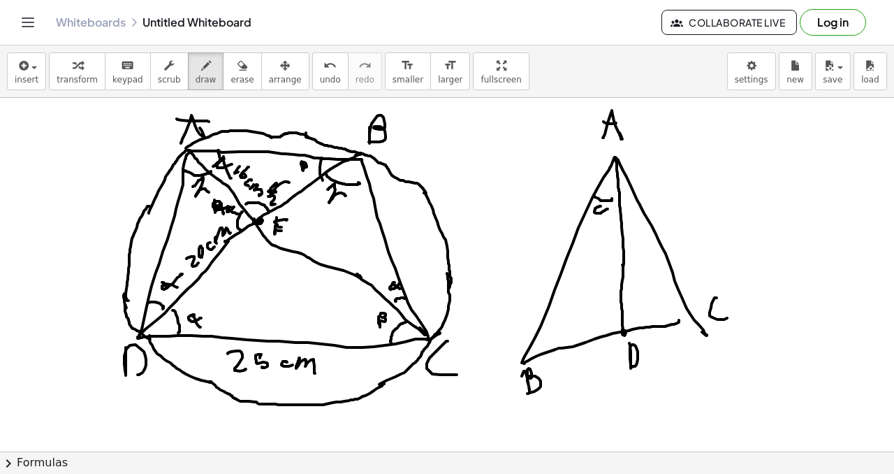
drag, startPoint x: 620, startPoint y: 198, endPoint x: 638, endPoint y: 196, distance: 17.5
drag, startPoint x: 627, startPoint y: 211, endPoint x: 636, endPoint y: 209, distance: 8.6
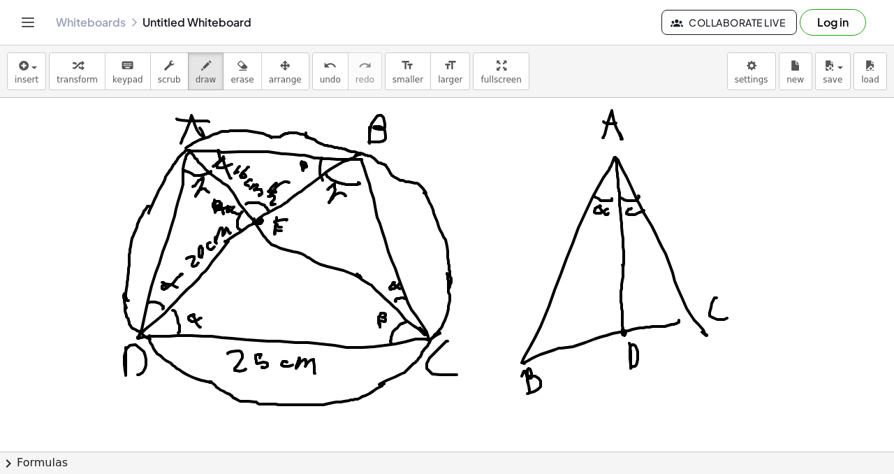
drag, startPoint x: 685, startPoint y: 318, endPoint x: 567, endPoint y: 254, distance: 133.8
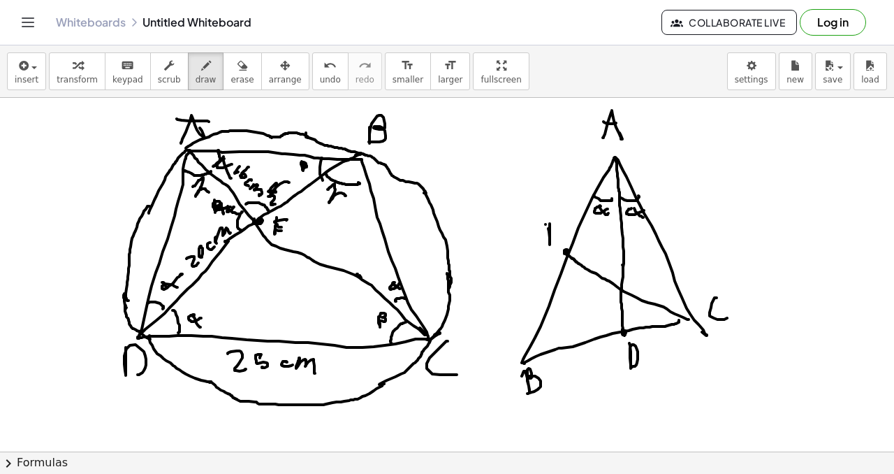
drag, startPoint x: 548, startPoint y: 226, endPoint x: 543, endPoint y: 235, distance: 9.7
drag, startPoint x: 543, startPoint y: 235, endPoint x: 554, endPoint y: 237, distance: 11.4
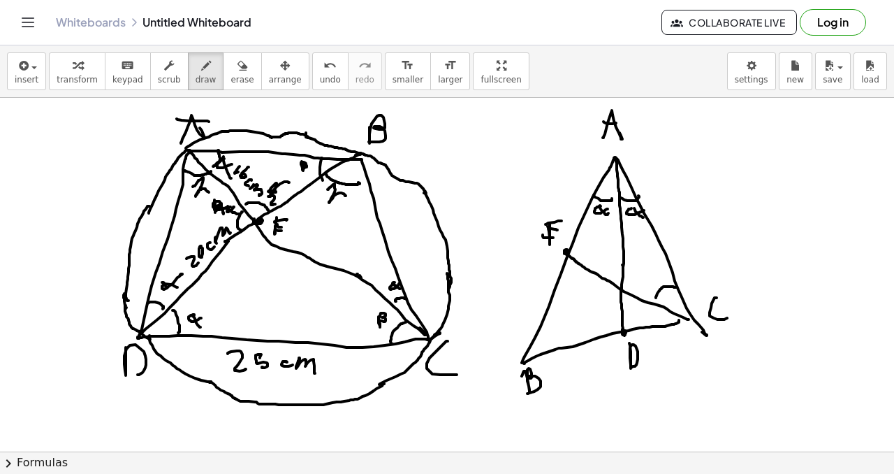
drag, startPoint x: 656, startPoint y: 298, endPoint x: 676, endPoint y: 286, distance: 22.5
drag, startPoint x: 652, startPoint y: 269, endPoint x: 660, endPoint y: 298, distance: 29.7
drag, startPoint x: 653, startPoint y: 298, endPoint x: 651, endPoint y: 318, distance: 19.7
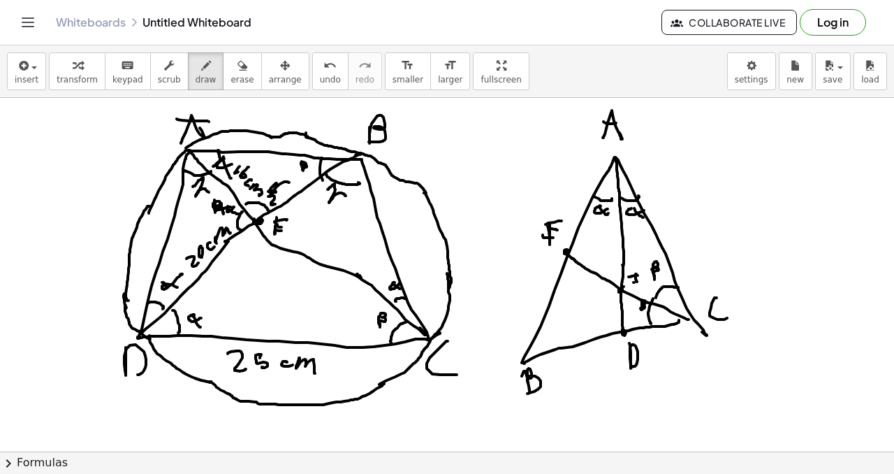
drag, startPoint x: 522, startPoint y: 364, endPoint x: 540, endPoint y: 259, distance: 107.1
drag, startPoint x: 537, startPoint y: 260, endPoint x: 582, endPoint y: 258, distance: 45.5
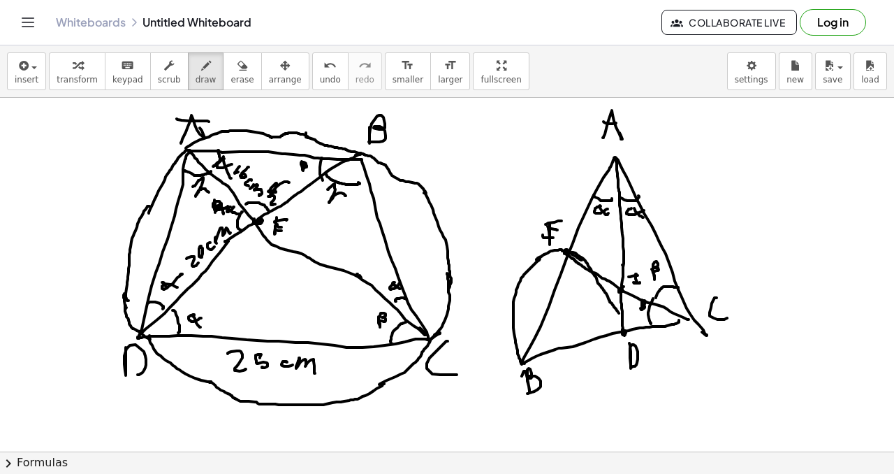
drag, startPoint x: 572, startPoint y: 252, endPoint x: 606, endPoint y: 310, distance: 67.3
drag, startPoint x: 521, startPoint y: 356, endPoint x: 621, endPoint y: 321, distance: 106.5
drag, startPoint x: 623, startPoint y: 330, endPoint x: 597, endPoint y: 271, distance: 65.1
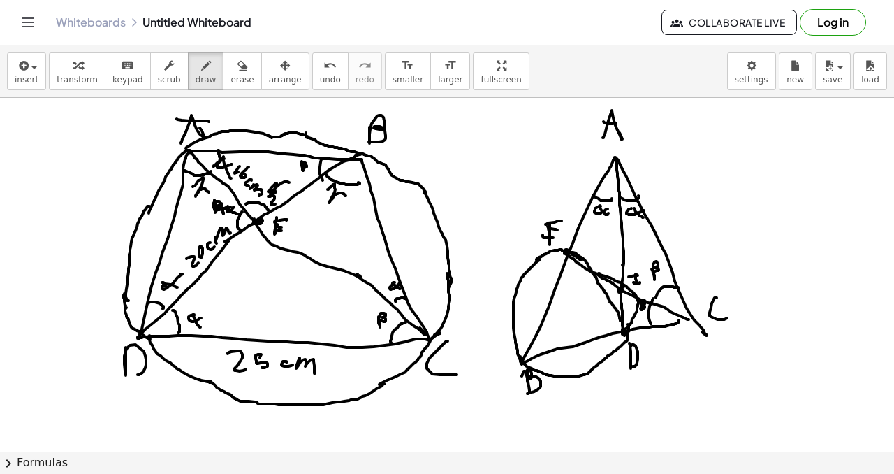
drag, startPoint x: 560, startPoint y: 249, endPoint x: 625, endPoint y: 281, distance: 71.9
click at [322, 84] on span "undo" at bounding box center [330, 80] width 21 height 10
click at [320, 79] on span "undo" at bounding box center [330, 80] width 21 height 10
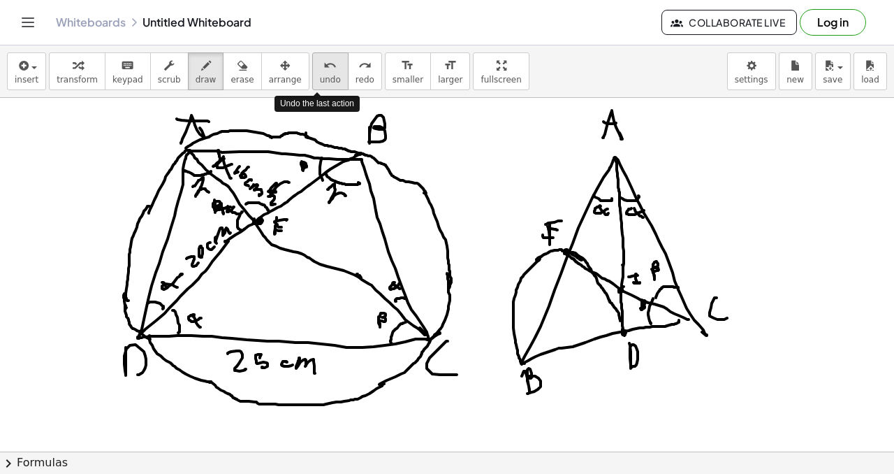
click at [320, 77] on span "undo" at bounding box center [330, 80] width 21 height 10
click at [320, 75] on span "undo" at bounding box center [330, 80] width 21 height 10
click at [326, 75] on span "undo" at bounding box center [330, 80] width 21 height 10
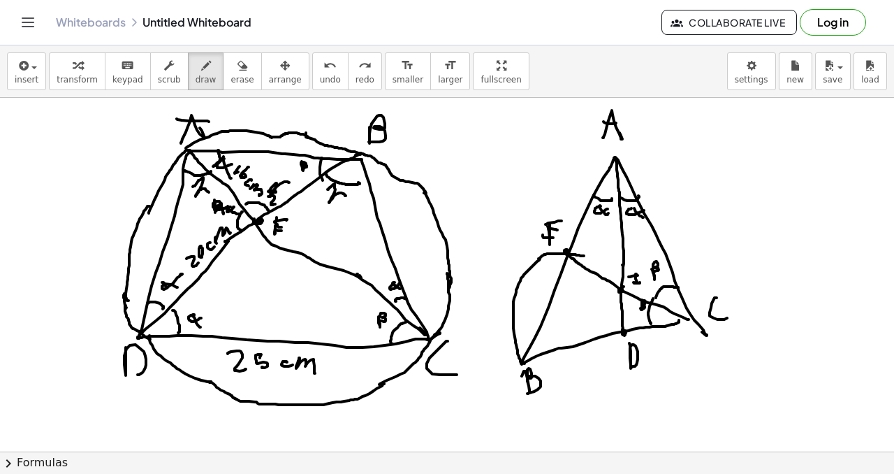
drag, startPoint x: 539, startPoint y: 259, endPoint x: 577, endPoint y: 249, distance: 39.7
drag, startPoint x: 593, startPoint y: 256, endPoint x: 618, endPoint y: 289, distance: 40.8
drag, startPoint x: 617, startPoint y: 287, endPoint x: 602, endPoint y: 345, distance: 60.0
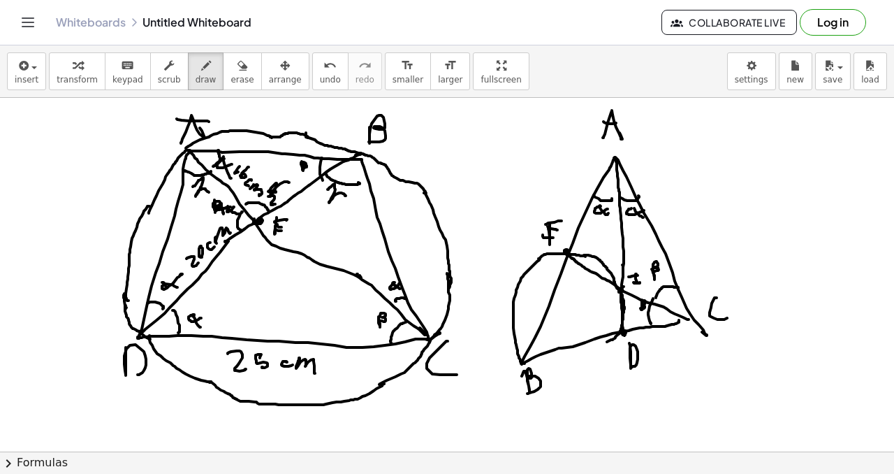
drag, startPoint x: 523, startPoint y: 360, endPoint x: 624, endPoint y: 319, distance: 109.4
drag, startPoint x: 578, startPoint y: 239, endPoint x: 582, endPoint y: 256, distance: 17.3
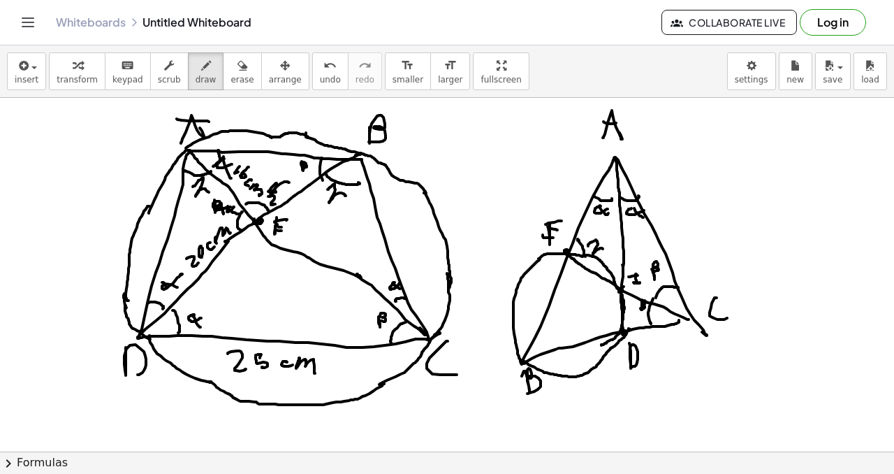
drag, startPoint x: 588, startPoint y: 245, endPoint x: 604, endPoint y: 249, distance: 16.6
drag, startPoint x: 563, startPoint y: 273, endPoint x: 578, endPoint y: 266, distance: 16.0
drag, startPoint x: 567, startPoint y: 272, endPoint x: 571, endPoint y: 288, distance: 16.6
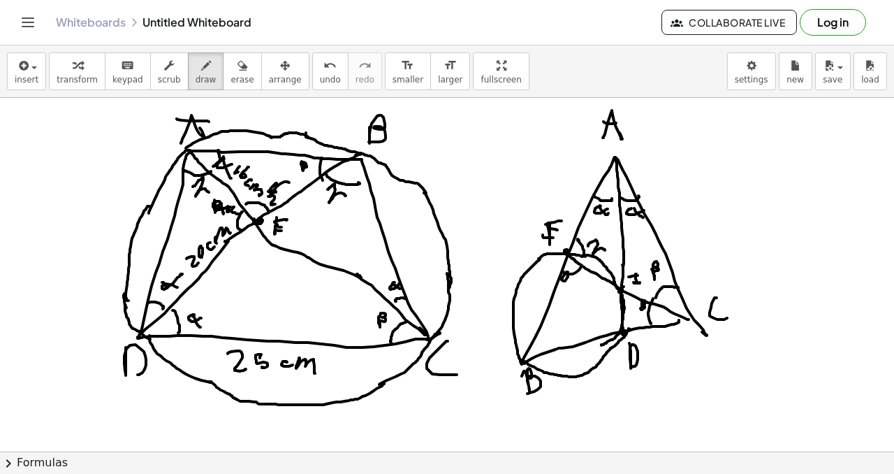
drag, startPoint x: 584, startPoint y: 283, endPoint x: 598, endPoint y: 282, distance: 14.0
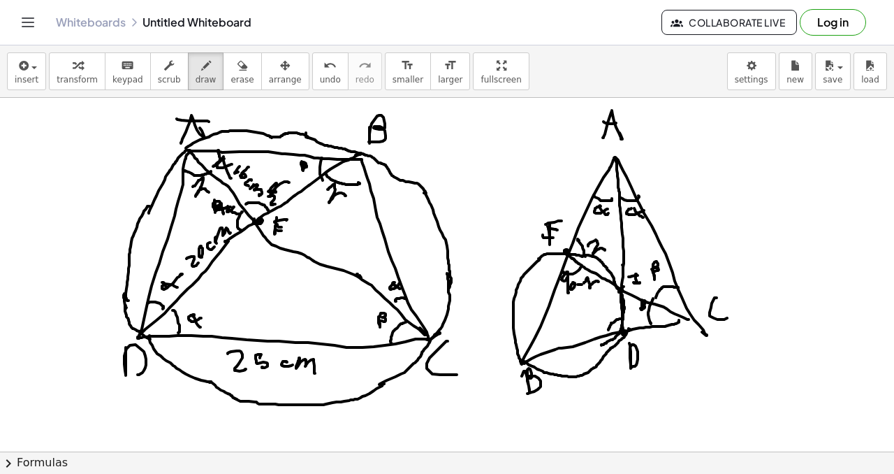
drag, startPoint x: 609, startPoint y: 330, endPoint x: 625, endPoint y: 320, distance: 19.4
drag, startPoint x: 589, startPoint y: 307, endPoint x: 601, endPoint y: 309, distance: 12.0
drag, startPoint x: 597, startPoint y: 312, endPoint x: 606, endPoint y: 307, distance: 10.3
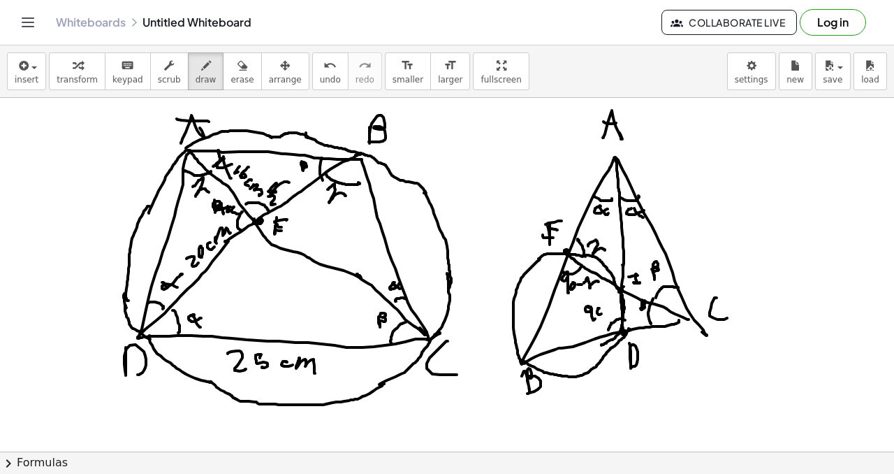
drag, startPoint x: 624, startPoint y: 277, endPoint x: 630, endPoint y: 290, distance: 14.1
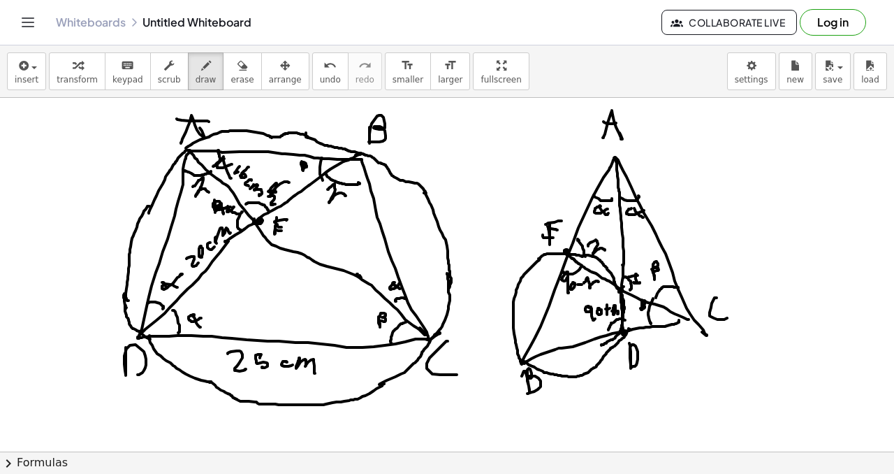
drag, startPoint x: 641, startPoint y: 277, endPoint x: 648, endPoint y: 284, distance: 8.9
drag, startPoint x: 644, startPoint y: 286, endPoint x: 651, endPoint y: 283, distance: 8.4
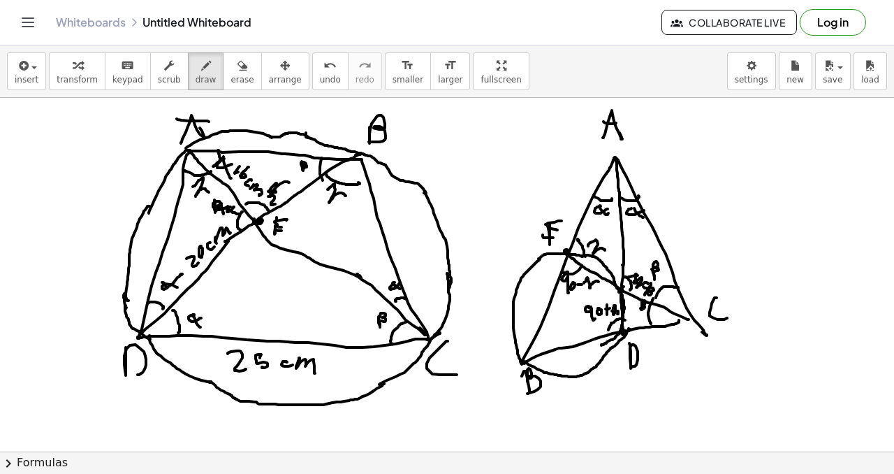
drag, startPoint x: 651, startPoint y: 283, endPoint x: 648, endPoint y: 293, distance: 10.8
drag, startPoint x: 616, startPoint y: 284, endPoint x: 620, endPoint y: 296, distance: 13.3
drag, startPoint x: 660, startPoint y: 372, endPoint x: 675, endPoint y: 385, distance: 19.3
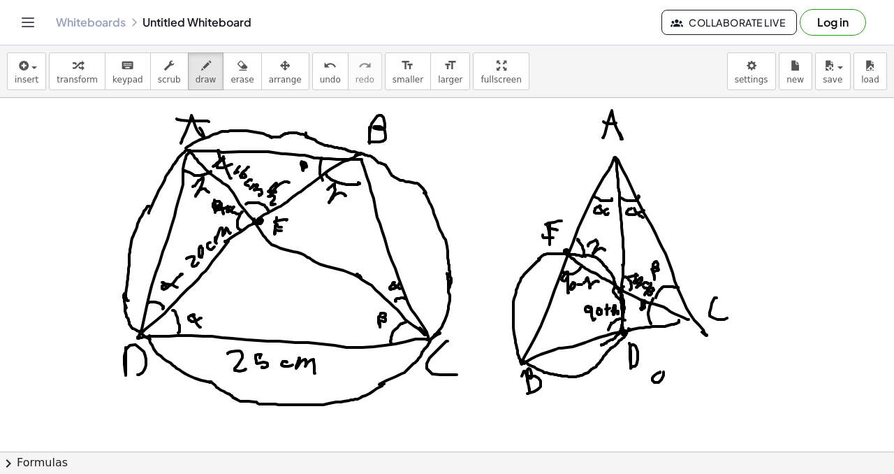
drag, startPoint x: 674, startPoint y: 386, endPoint x: 681, endPoint y: 384, distance: 7.8
drag, startPoint x: 683, startPoint y: 385, endPoint x: 692, endPoint y: 387, distance: 9.3
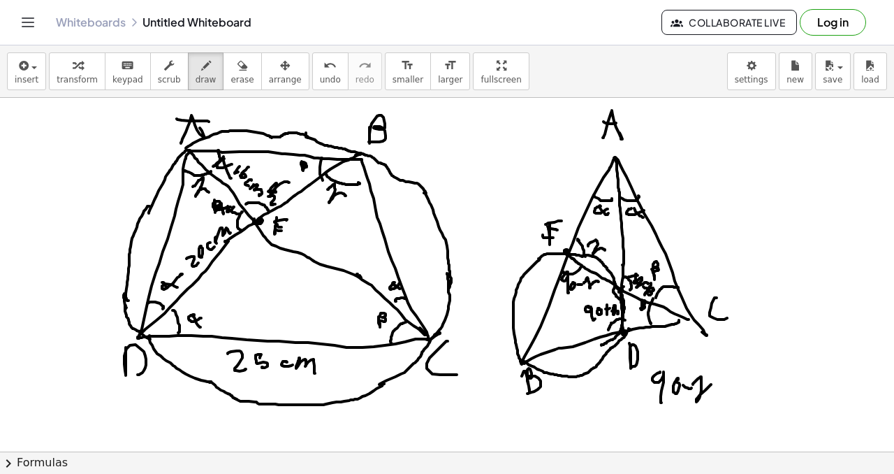
drag, startPoint x: 694, startPoint y: 383, endPoint x: 718, endPoint y: 386, distance: 24.7
drag, startPoint x: 720, startPoint y: 390, endPoint x: 727, endPoint y: 387, distance: 7.5
drag, startPoint x: 733, startPoint y: 380, endPoint x: 729, endPoint y: 389, distance: 10.0
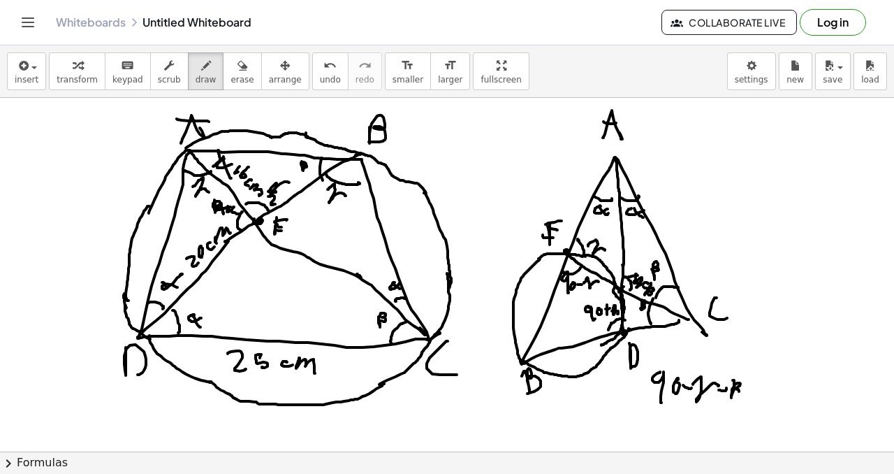
drag, startPoint x: 654, startPoint y: 285, endPoint x: 657, endPoint y: 297, distance: 12.2
drag, startPoint x: 645, startPoint y: 280, endPoint x: 645, endPoint y: 293, distance: 12.6
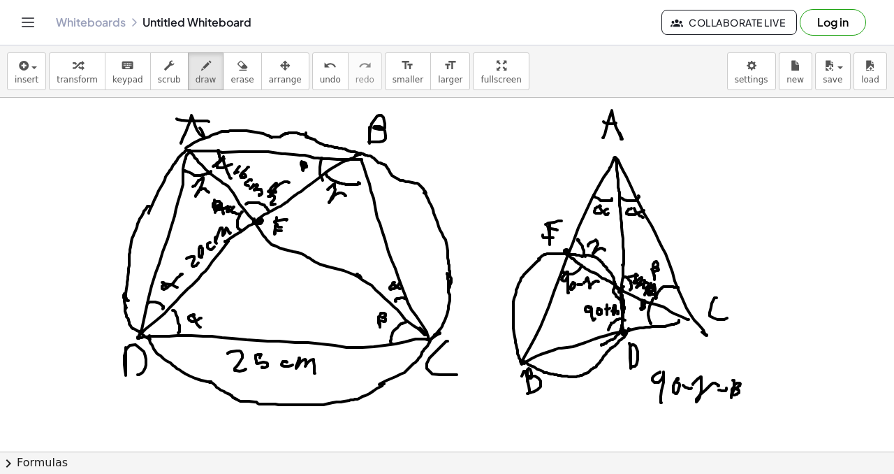
drag, startPoint x: 744, startPoint y: 381, endPoint x: 757, endPoint y: 386, distance: 13.8
drag, startPoint x: 741, startPoint y: 377, endPoint x: 753, endPoint y: 403, distance: 28.8
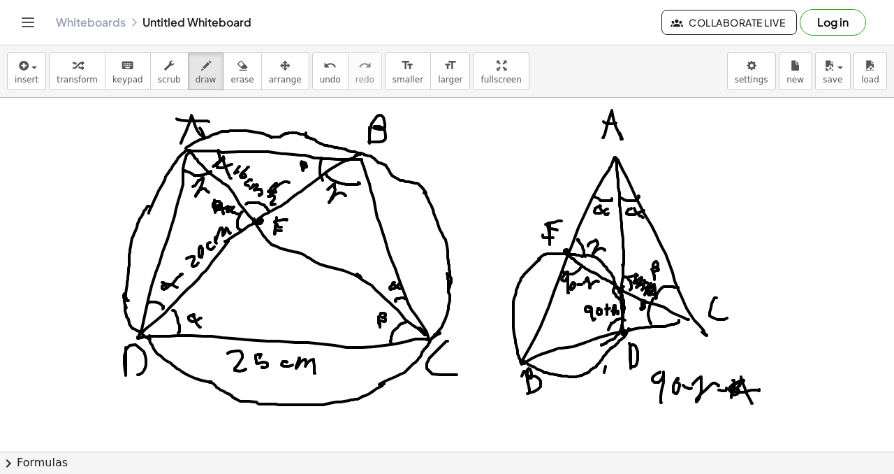
drag, startPoint x: 605, startPoint y: 369, endPoint x: 602, endPoint y: 384, distance: 14.9
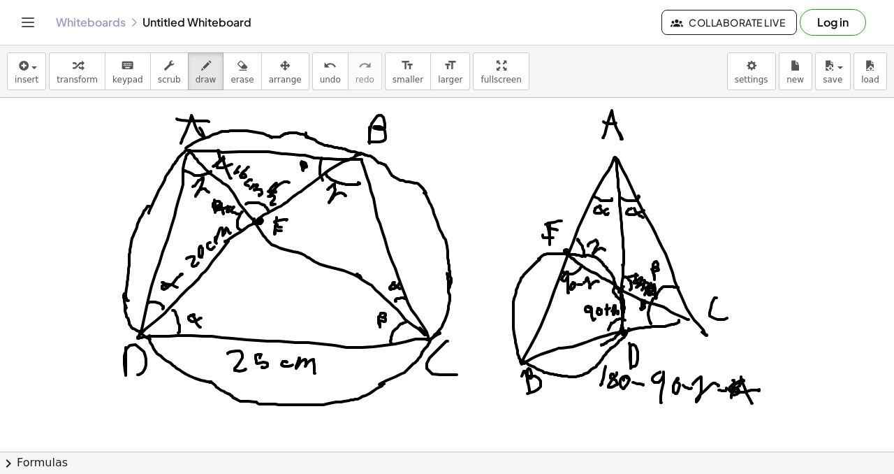
drag, startPoint x: 633, startPoint y: 382, endPoint x: 641, endPoint y: 383, distance: 8.4
drag, startPoint x: 654, startPoint y: 370, endPoint x: 655, endPoint y: 391, distance: 21.0
drag, startPoint x: 769, startPoint y: 379, endPoint x: 760, endPoint y: 406, distance: 28.7
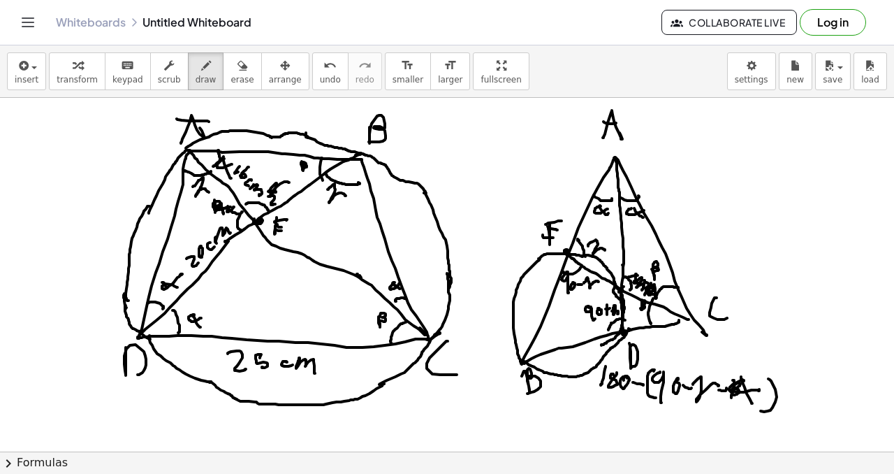
drag, startPoint x: 615, startPoint y: 409, endPoint x: 625, endPoint y: 412, distance: 10.0
drag, startPoint x: 647, startPoint y: 409, endPoint x: 653, endPoint y: 429, distance: 20.6
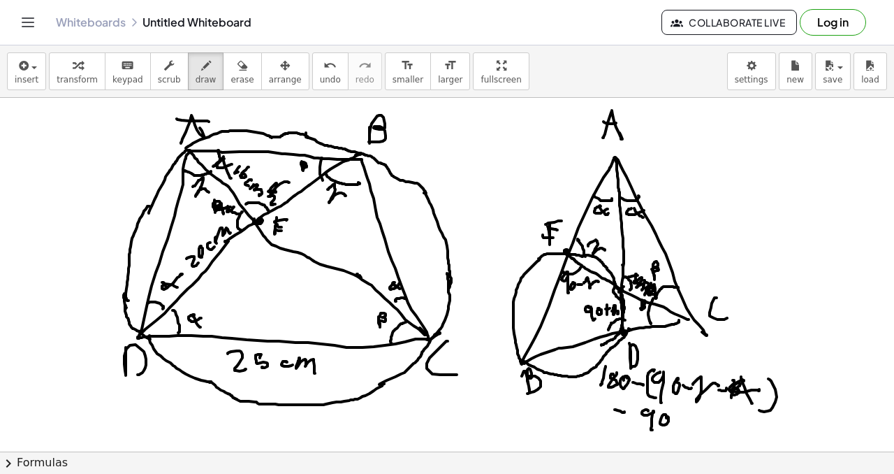
drag, startPoint x: 682, startPoint y: 416, endPoint x: 681, endPoint y: 423, distance: 7.1
drag, startPoint x: 697, startPoint y: 415, endPoint x: 709, endPoint y: 422, distance: 13.2
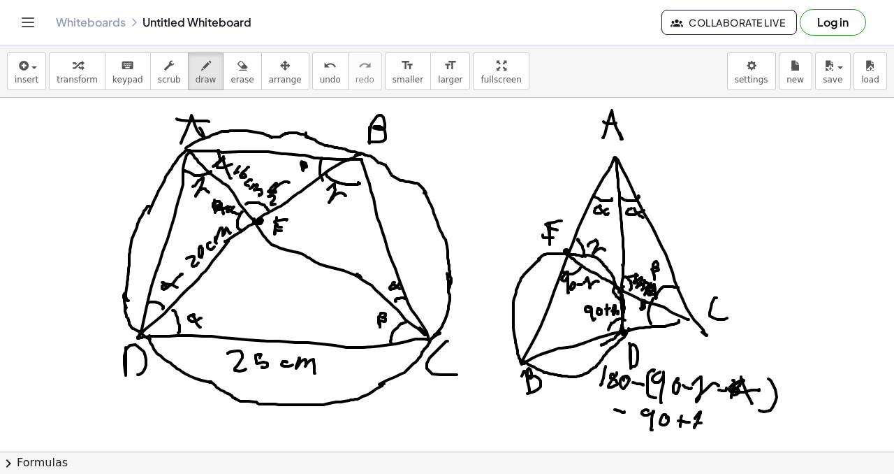
drag, startPoint x: 713, startPoint y: 419, endPoint x: 708, endPoint y: 430, distance: 11.6
drag, startPoint x: 707, startPoint y: 426, endPoint x: 716, endPoint y: 427, distance: 8.4
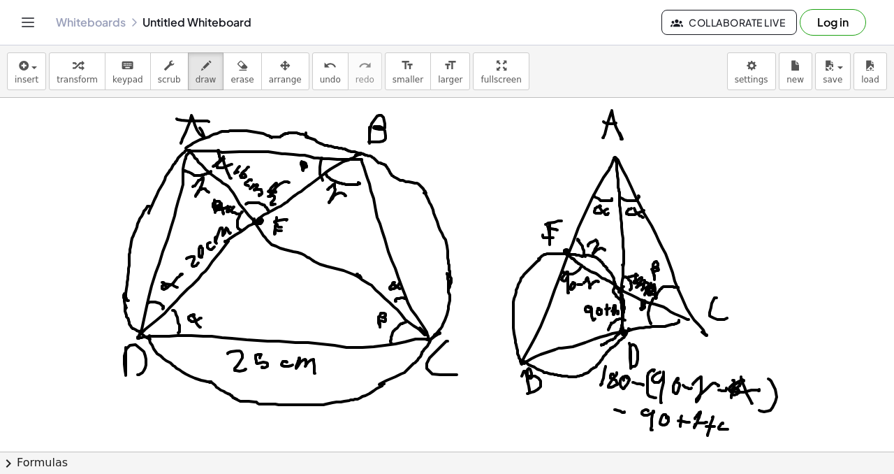
drag, startPoint x: 759, startPoint y: 419, endPoint x: 758, endPoint y: 428, distance: 8.4
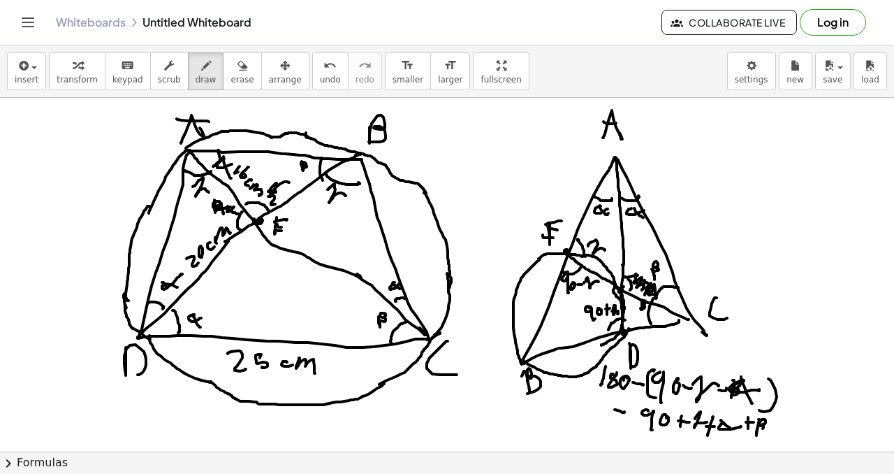
drag, startPoint x: 617, startPoint y: 409, endPoint x: 619, endPoint y: 416, distance: 7.3
drag, startPoint x: 784, startPoint y: 418, endPoint x: 794, endPoint y: 416, distance: 10.6
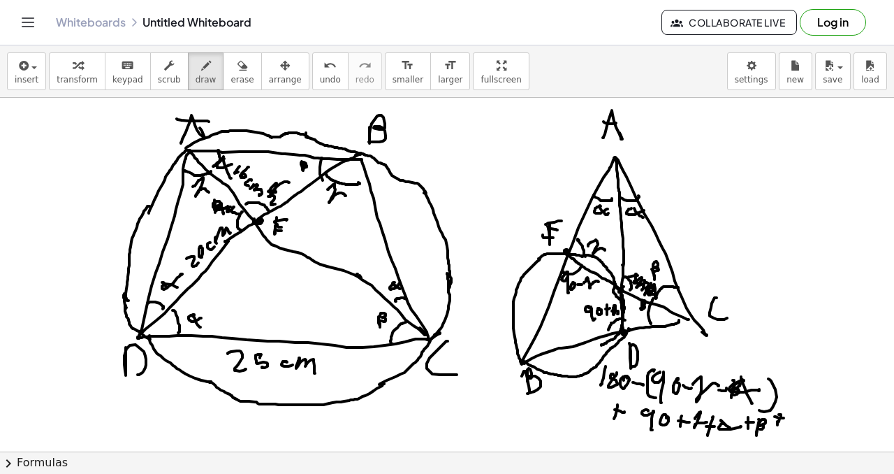
drag, startPoint x: 795, startPoint y: 415, endPoint x: 795, endPoint y: 430, distance: 15.4
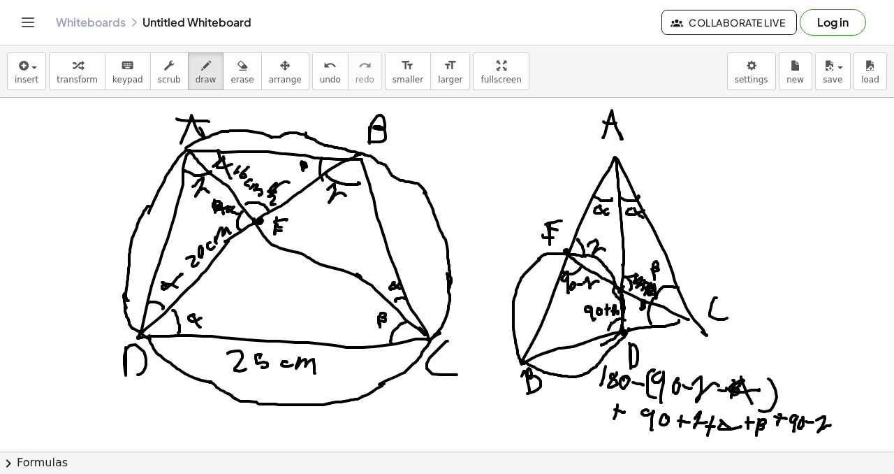
drag, startPoint x: 817, startPoint y: 420, endPoint x: 828, endPoint y: 426, distance: 12.5
drag
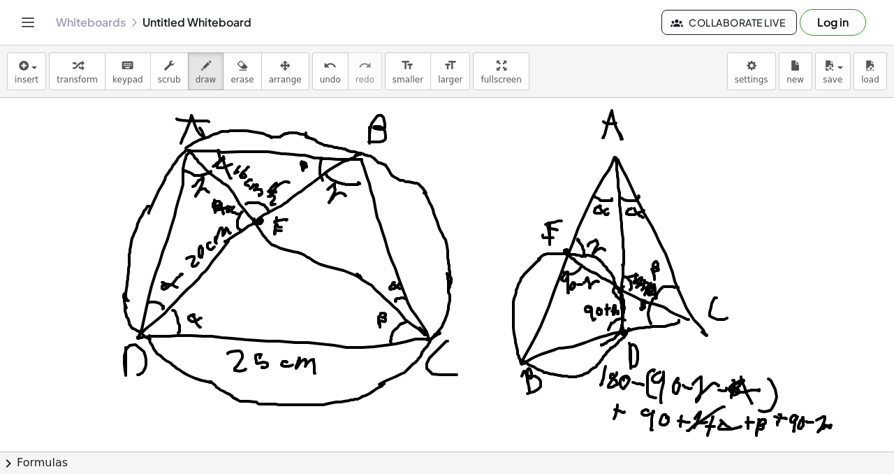
drag, startPoint x: 725, startPoint y: 390, endPoint x: 727, endPoint y: 379, distance: 11.5
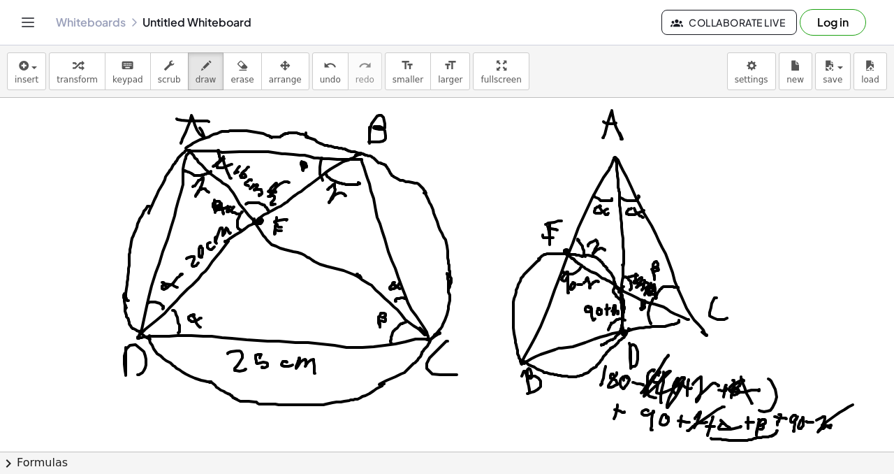
drag, startPoint x: 651, startPoint y: 381, endPoint x: 668, endPoint y: 404, distance: 28.9
drag, startPoint x: 639, startPoint y: 415, endPoint x: 658, endPoint y: 425, distance: 21.3
drag, startPoint x: 619, startPoint y: 405, endPoint x: 616, endPoint y: 414, distance: 10.4
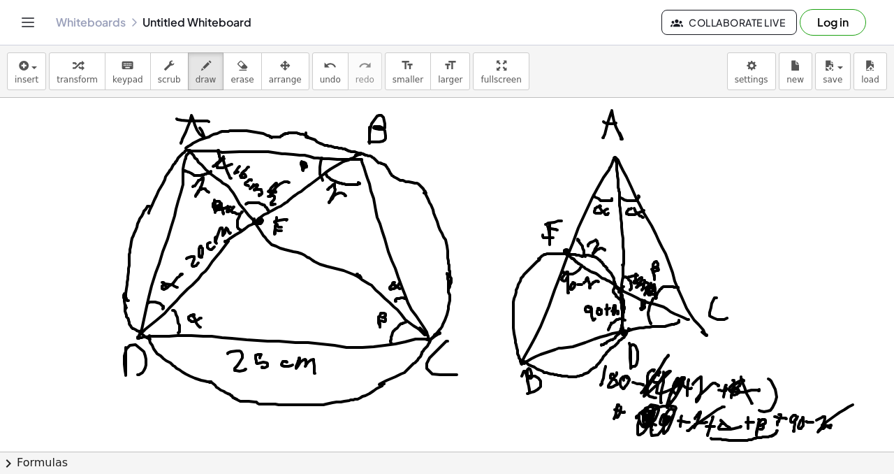
drag, startPoint x: 582, startPoint y: 408, endPoint x: 581, endPoint y: 419, distance: 11.3
drag, startPoint x: 604, startPoint y: 411, endPoint x: 612, endPoint y: 418, distance: 10.9
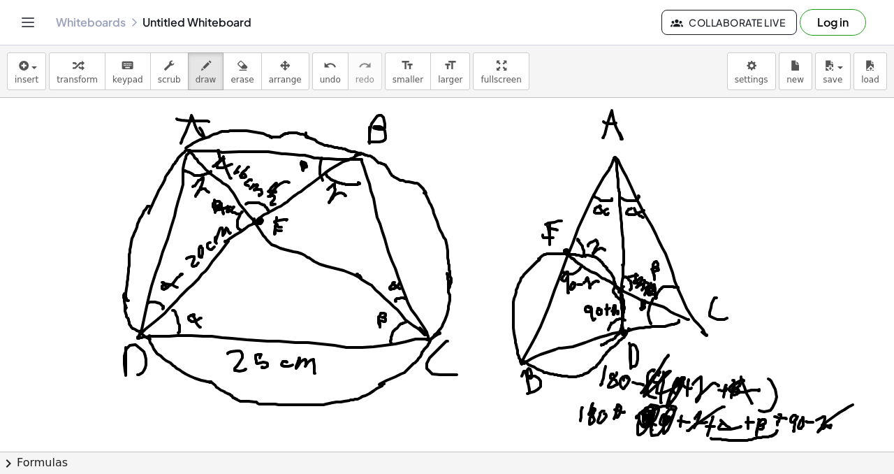
drag, startPoint x: 613, startPoint y: 418, endPoint x: 621, endPoint y: 421, distance: 9.1
drag, startPoint x: 711, startPoint y: 436, endPoint x: 801, endPoint y: 432, distance: 90.2
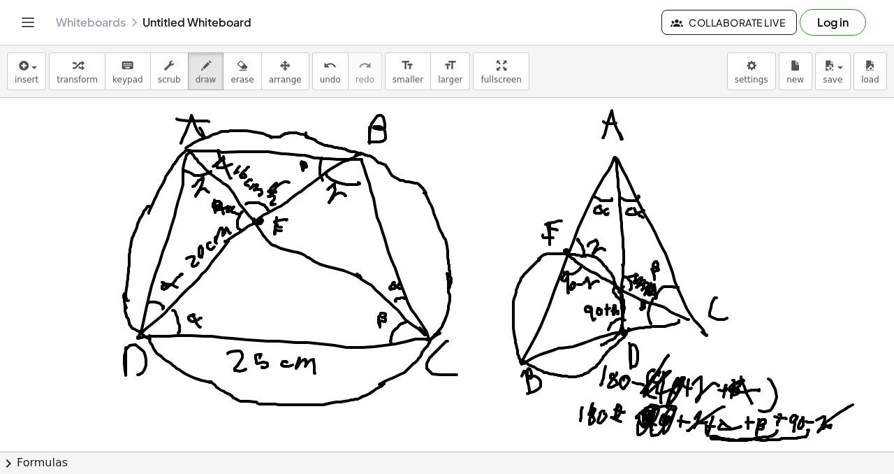
drag, startPoint x: 667, startPoint y: 416, endPoint x: 662, endPoint y: 386, distance: 30.4
drag, startPoint x: 743, startPoint y: 225, endPoint x: 748, endPoint y: 245, distance: 20.2
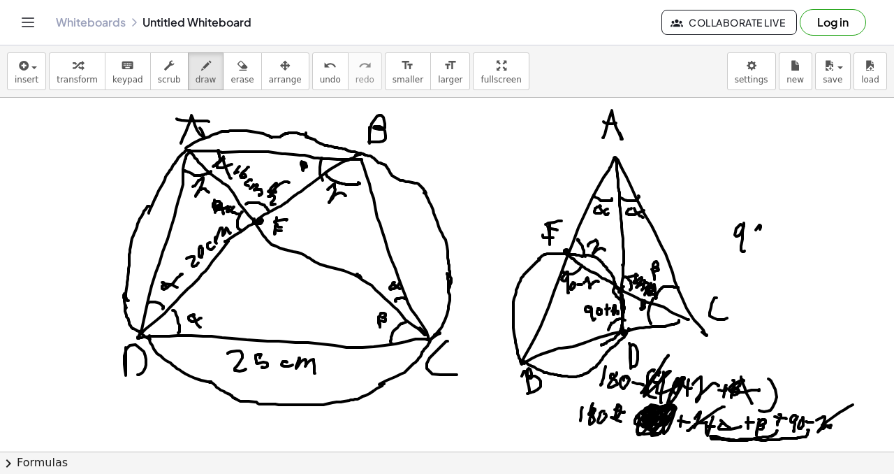
drag, startPoint x: 760, startPoint y: 225, endPoint x: 755, endPoint y: 233, distance: 9.1
drag, startPoint x: 768, startPoint y: 236, endPoint x: 767, endPoint y: 227, distance: 9.1
drag, startPoint x: 799, startPoint y: 226, endPoint x: 803, endPoint y: 220, distance: 7.2
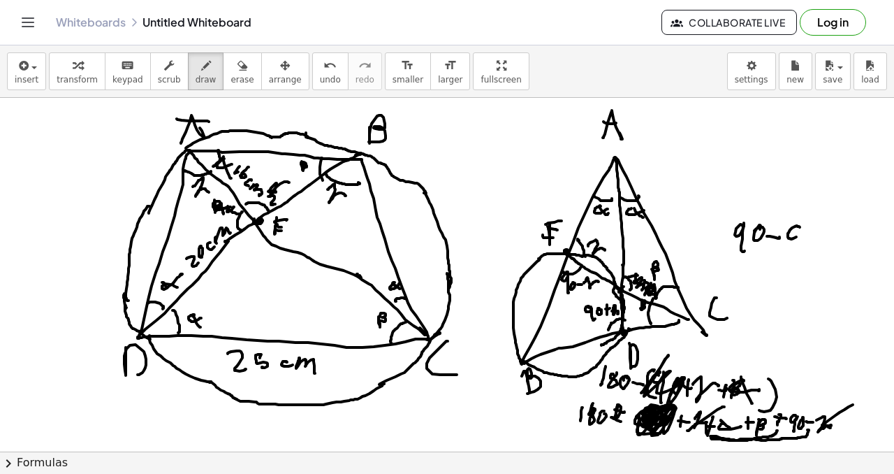
drag, startPoint x: 776, startPoint y: 228, endPoint x: 797, endPoint y: 235, distance: 21.4
drag, startPoint x: 827, startPoint y: 235, endPoint x: 822, endPoint y: 226, distance: 10.0
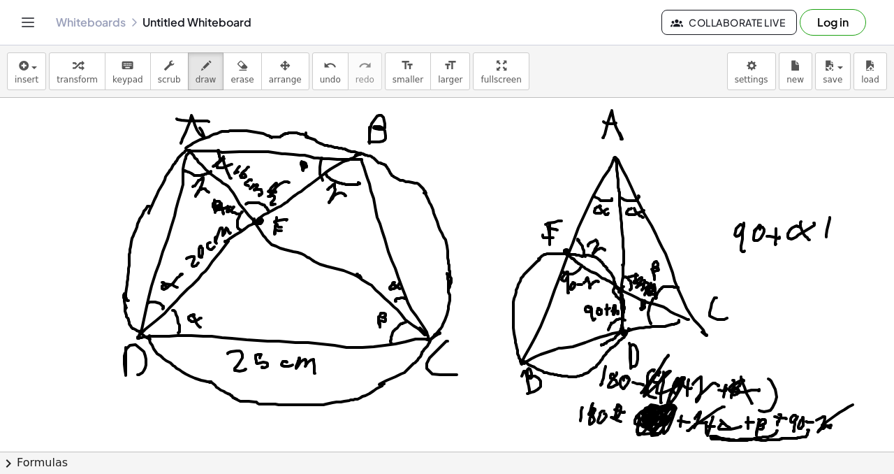
drag, startPoint x: 822, startPoint y: 226, endPoint x: 829, endPoint y: 226, distance: 7.0
drag, startPoint x: 835, startPoint y: 222, endPoint x: 838, endPoint y: 230, distance: 8.4
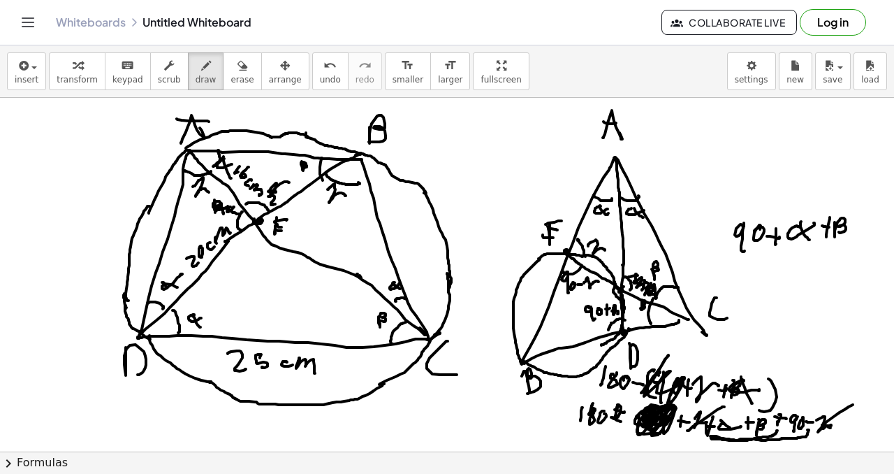
drag, startPoint x: 768, startPoint y: 221, endPoint x: 754, endPoint y: 229, distance: 15.9
drag, startPoint x: 757, startPoint y: 221, endPoint x: 743, endPoint y: 249, distance: 30.3
drag, startPoint x: 742, startPoint y: 288, endPoint x: 750, endPoint y: 275, distance: 15.3
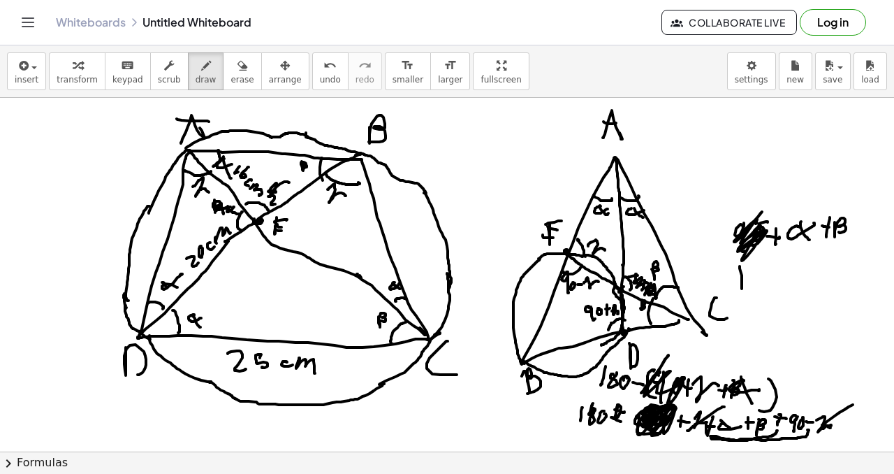
drag, startPoint x: 797, startPoint y: 282, endPoint x: 813, endPoint y: 285, distance: 15.8
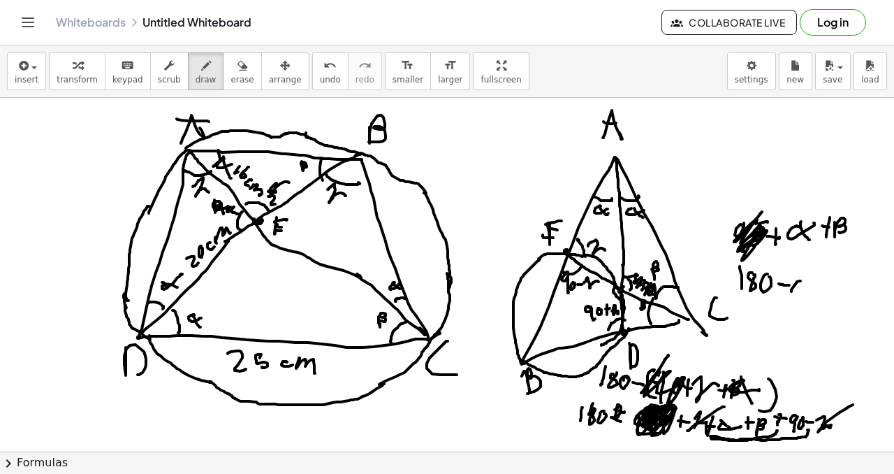
drag, startPoint x: 804, startPoint y: 280, endPoint x: 813, endPoint y: 292, distance: 15.0
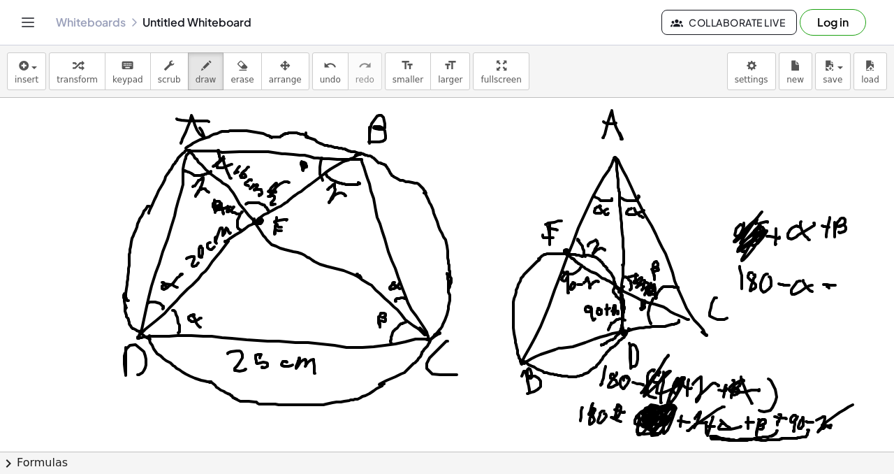
drag, startPoint x: 830, startPoint y: 285, endPoint x: 838, endPoint y: 284, distance: 7.8
drag, startPoint x: 750, startPoint y: 306, endPoint x: 747, endPoint y: 319, distance: 13.1
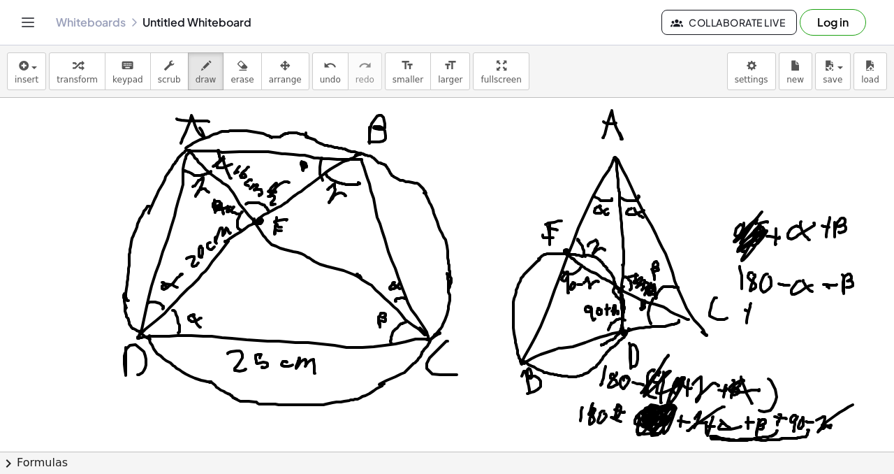
drag, startPoint x: 746, startPoint y: 310, endPoint x: 757, endPoint y: 310, distance: 11.9
drag, startPoint x: 764, startPoint y: 307, endPoint x: 775, endPoint y: 316, distance: 13.9
drag, startPoint x: 781, startPoint y: 314, endPoint x: 788, endPoint y: 314, distance: 7.0
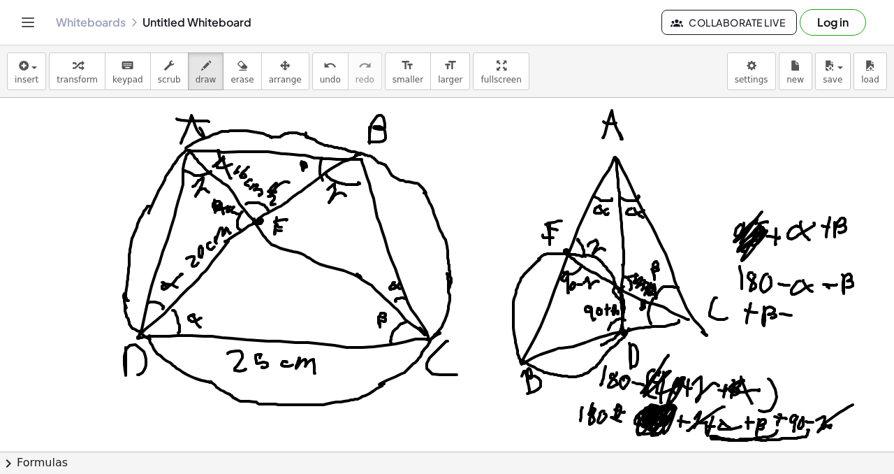
drag, startPoint x: 791, startPoint y: 308, endPoint x: 790, endPoint y: 317, distance: 9.2
drag, startPoint x: 808, startPoint y: 306, endPoint x: 815, endPoint y: 310, distance: 7.2
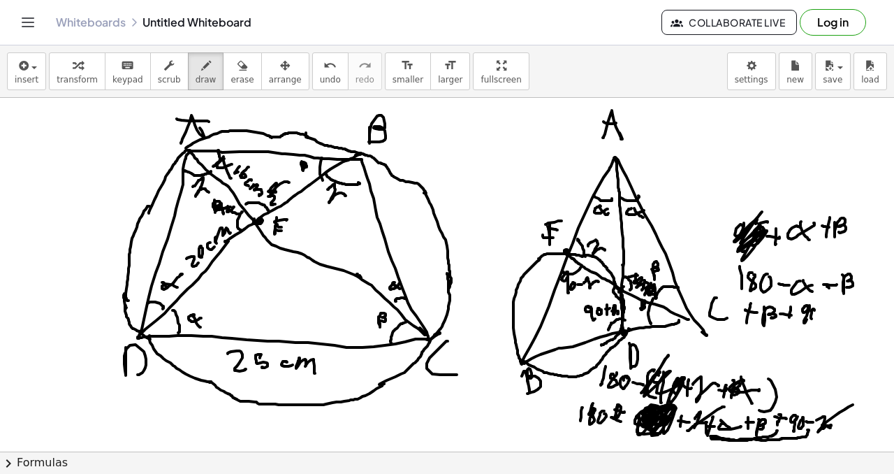
drag, startPoint x: 833, startPoint y: 312, endPoint x: 855, endPoint y: 318, distance: 22.6
drag, startPoint x: 835, startPoint y: 225, endPoint x: 882, endPoint y: 203, distance: 51.9
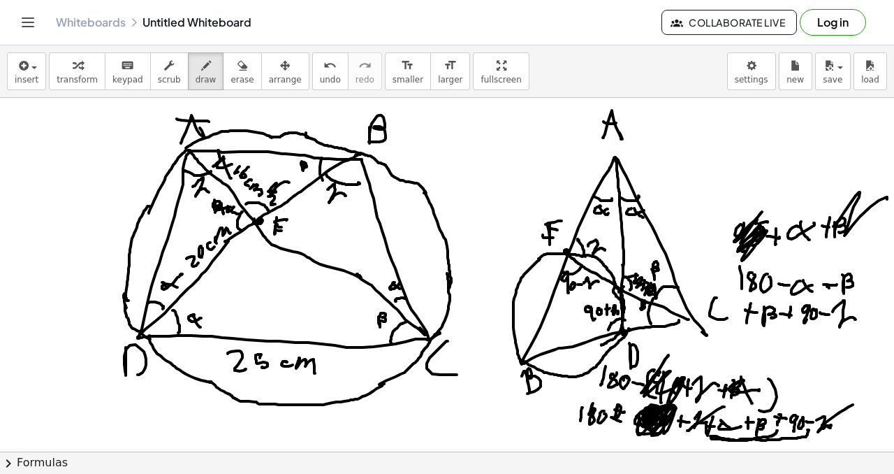
click at [884, 201] on div "×" at bounding box center [447, 275] width 894 height 354
drag, startPoint x: 836, startPoint y: 282, endPoint x: 846, endPoint y: 283, distance: 9.9
drag, startPoint x: 843, startPoint y: 286, endPoint x: 864, endPoint y: 275, distance: 23.8
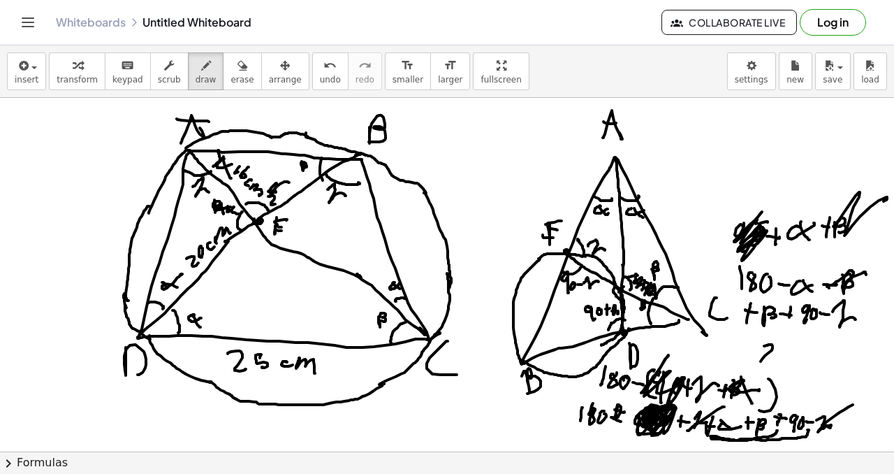
drag, startPoint x: 765, startPoint y: 346, endPoint x: 771, endPoint y: 359, distance: 14.7
drag, startPoint x: 781, startPoint y: 350, endPoint x: 790, endPoint y: 357, distance: 11.5
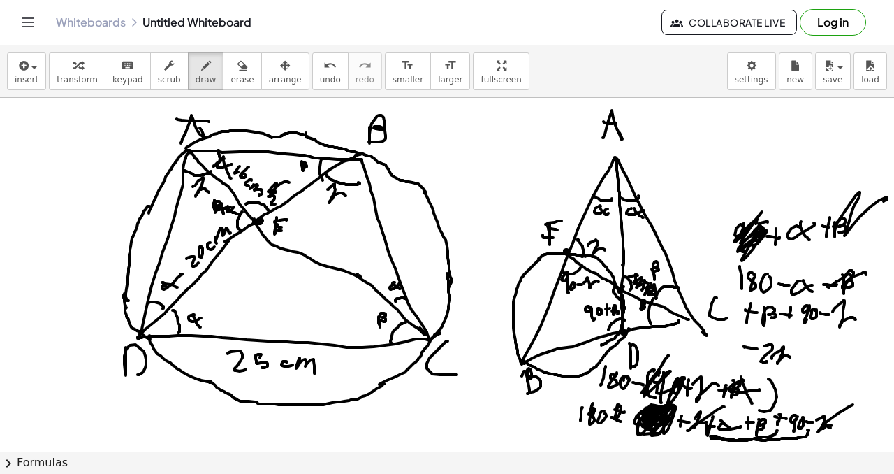
drag, startPoint x: 797, startPoint y: 355, endPoint x: 804, endPoint y: 356, distance: 7.7
drag, startPoint x: 813, startPoint y: 352, endPoint x: 822, endPoint y: 355, distance: 9.5
drag, startPoint x: 812, startPoint y: 354, endPoint x: 822, endPoint y: 358, distance: 11.0
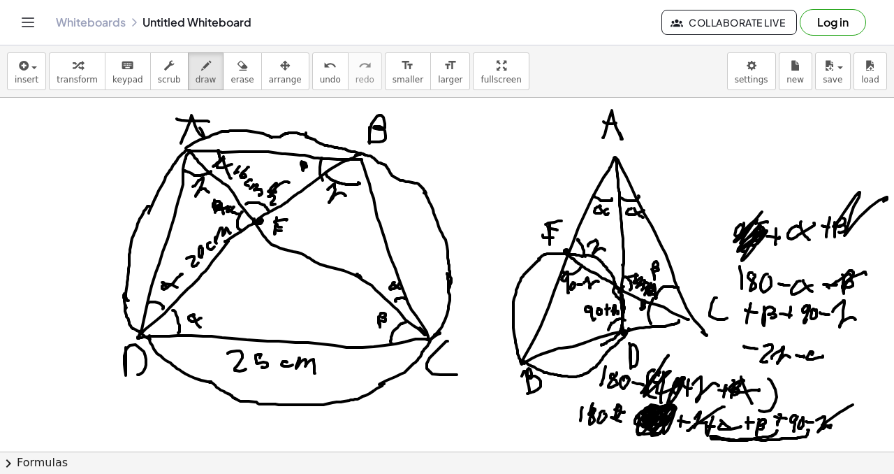
drag, startPoint x: 831, startPoint y: 356, endPoint x: 838, endPoint y: 353, distance: 8.2
drag, startPoint x: 845, startPoint y: 345, endPoint x: 847, endPoint y: 355, distance: 9.9
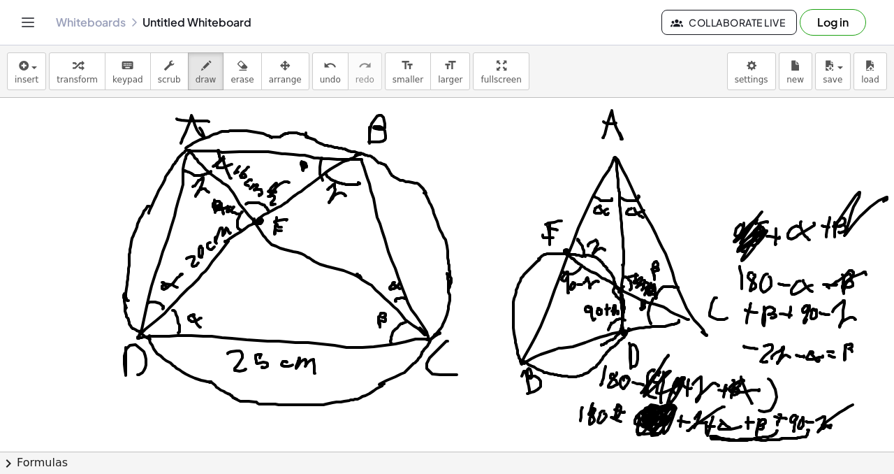
drag, startPoint x: 866, startPoint y: 344, endPoint x: 866, endPoint y: 354, distance: 9.8
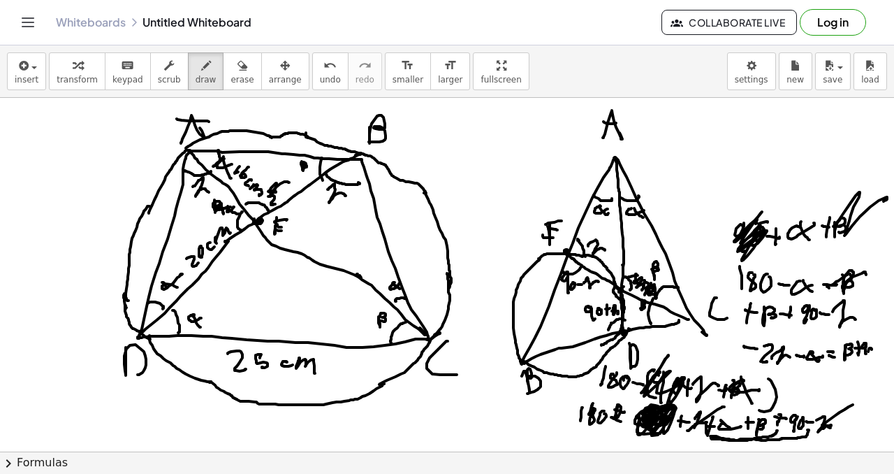
drag, startPoint x: 756, startPoint y: 356, endPoint x: 870, endPoint y: 359, distance: 113.9
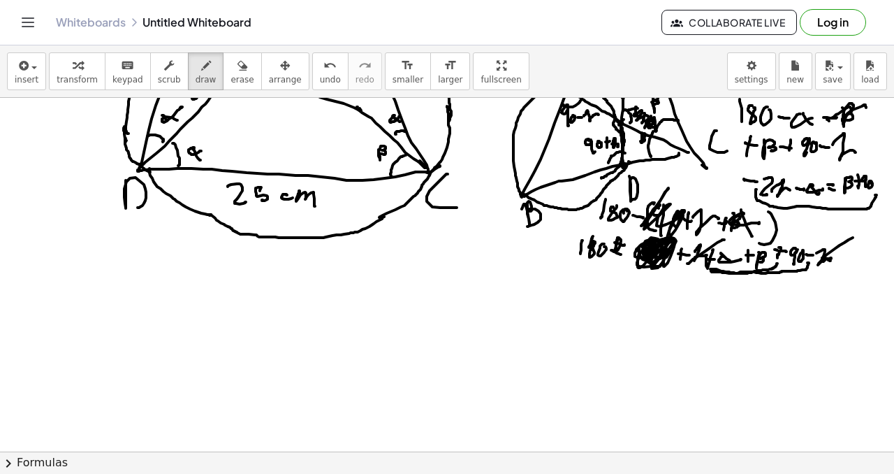
scroll to position [170, 0]
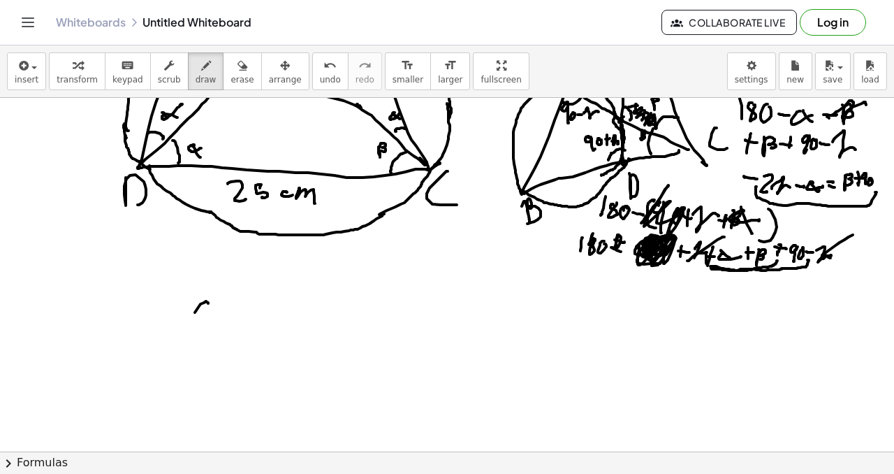
drag, startPoint x: 208, startPoint y: 303, endPoint x: 236, endPoint y: 299, distance: 28.3
click at [244, 302] on div at bounding box center [447, 458] width 894 height 1061
drag, startPoint x: 210, startPoint y: 317, endPoint x: 222, endPoint y: 328, distance: 16.4
click at [224, 328] on div at bounding box center [447, 458] width 894 height 1061
drag, startPoint x: 174, startPoint y: 337, endPoint x: 191, endPoint y: 357, distance: 26.3
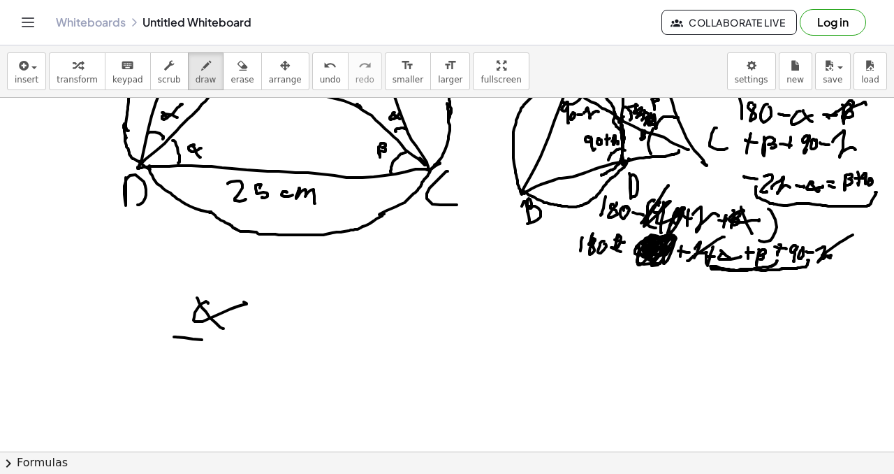
click at [228, 344] on div at bounding box center [447, 458] width 894 height 1061
drag, startPoint x: 190, startPoint y: 358, endPoint x: 236, endPoint y: 356, distance: 46.2
click at [237, 381] on div at bounding box center [447, 458] width 894 height 1061
drag, startPoint x: 259, startPoint y: 330, endPoint x: 255, endPoint y: 344, distance: 14.6
click at [256, 349] on div at bounding box center [447, 458] width 894 height 1061
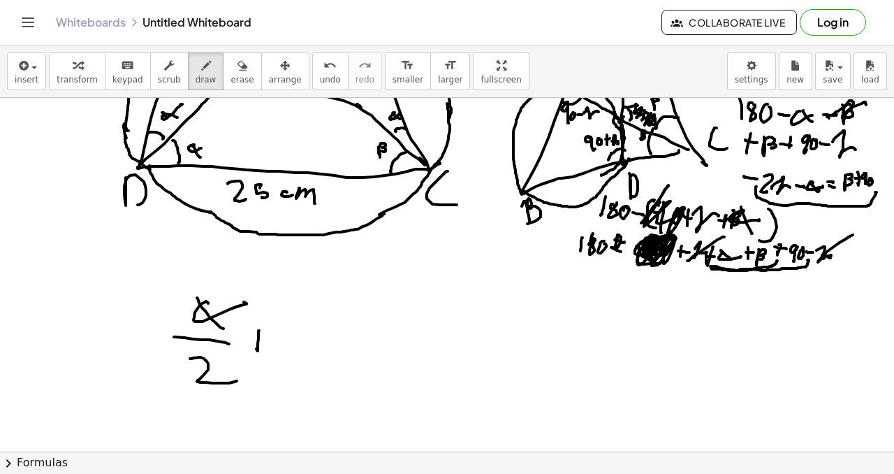
drag, startPoint x: 268, startPoint y: 335, endPoint x: 275, endPoint y: 330, distance: 8.5
click at [277, 332] on div at bounding box center [447, 458] width 894 height 1061
drag, startPoint x: 306, startPoint y: 307, endPoint x: 347, endPoint y: 306, distance: 40.6
click at [352, 303] on div at bounding box center [447, 458] width 894 height 1061
drag, startPoint x: 291, startPoint y: 331, endPoint x: 330, endPoint y: 338, distance: 39.7
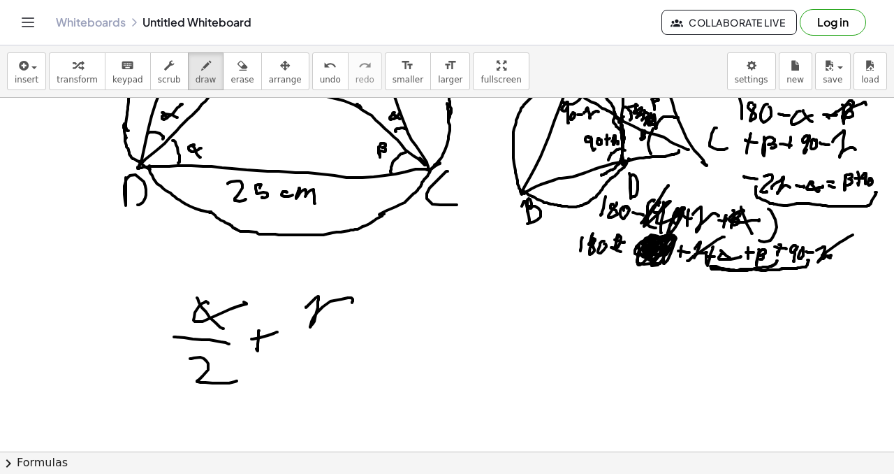
click at [332, 338] on div at bounding box center [447, 458] width 894 height 1061
drag, startPoint x: 300, startPoint y: 353, endPoint x: 338, endPoint y: 375, distance: 44.5
click at [337, 377] on div at bounding box center [447, 458] width 894 height 1061
drag, startPoint x: 374, startPoint y: 340, endPoint x: 373, endPoint y: 365, distance: 25.9
click at [373, 365] on div at bounding box center [447, 458] width 894 height 1061
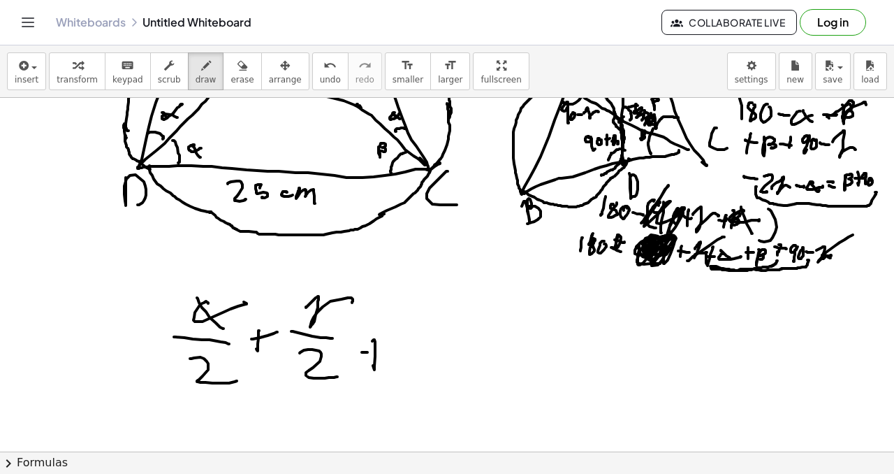
drag, startPoint x: 368, startPoint y: 352, endPoint x: 388, endPoint y: 345, distance: 21.4
click at [393, 349] on div at bounding box center [447, 458] width 894 height 1061
drag, startPoint x: 417, startPoint y: 325, endPoint x: 434, endPoint y: 326, distance: 16.8
click at [420, 339] on div at bounding box center [447, 458] width 894 height 1061
drag, startPoint x: 435, startPoint y: 320, endPoint x: 474, endPoint y: 321, distance: 39.2
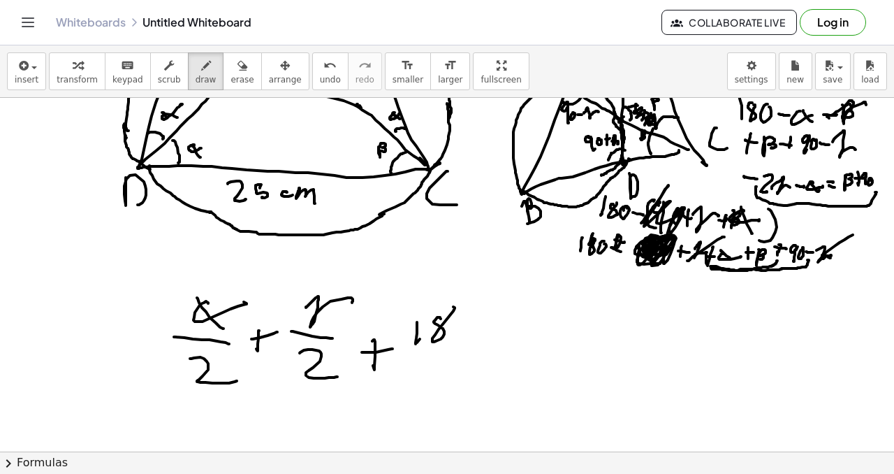
click at [447, 312] on div at bounding box center [447, 458] width 894 height 1061
click at [473, 320] on div at bounding box center [447, 458] width 894 height 1061
drag, startPoint x: 519, startPoint y: 327, endPoint x: 528, endPoint y: 314, distance: 15.5
click at [520, 326] on div at bounding box center [447, 458] width 894 height 1061
drag, startPoint x: 530, startPoint y: 324, endPoint x: 534, endPoint y: 336, distance: 12.6
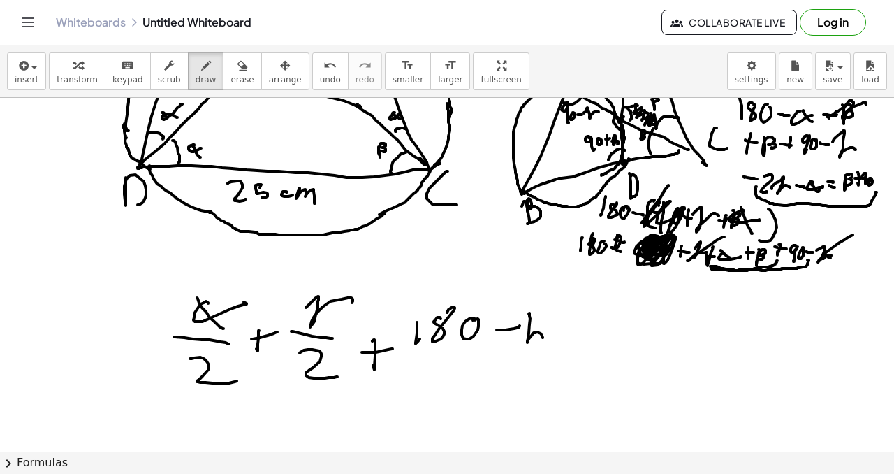
click at [530, 344] on div at bounding box center [447, 458] width 894 height 1061
drag, startPoint x: 530, startPoint y: 312, endPoint x: 526, endPoint y: 344, distance: 33.0
click at [526, 344] on div at bounding box center [447, 458] width 894 height 1061
drag, startPoint x: 575, startPoint y: 327, endPoint x: 564, endPoint y: 339, distance: 16.3
click at [590, 327] on div at bounding box center [447, 458] width 894 height 1061
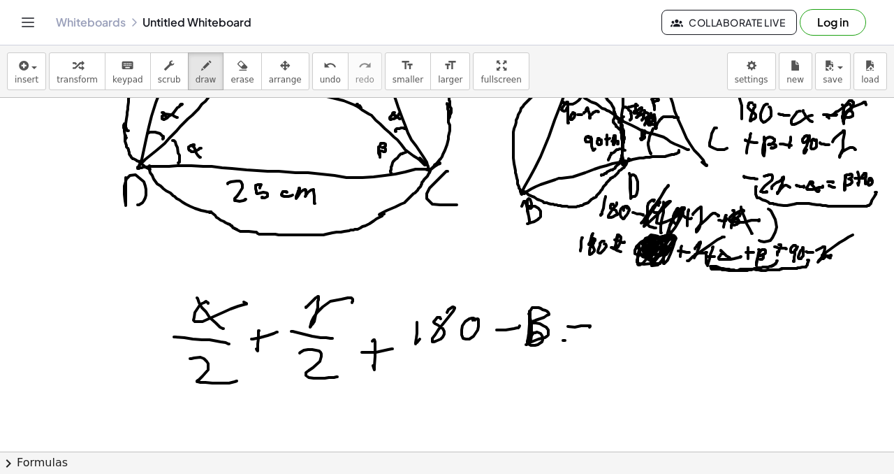
drag, startPoint x: 565, startPoint y: 340, endPoint x: 584, endPoint y: 337, distance: 19.1
click at [584, 340] on div at bounding box center [447, 458] width 894 height 1061
drag, startPoint x: 612, startPoint y: 321, endPoint x: 608, endPoint y: 314, distance: 7.6
click at [644, 330] on div at bounding box center [447, 458] width 894 height 1061
drag, startPoint x: 608, startPoint y: 314, endPoint x: 656, endPoint y: 319, distance: 48.5
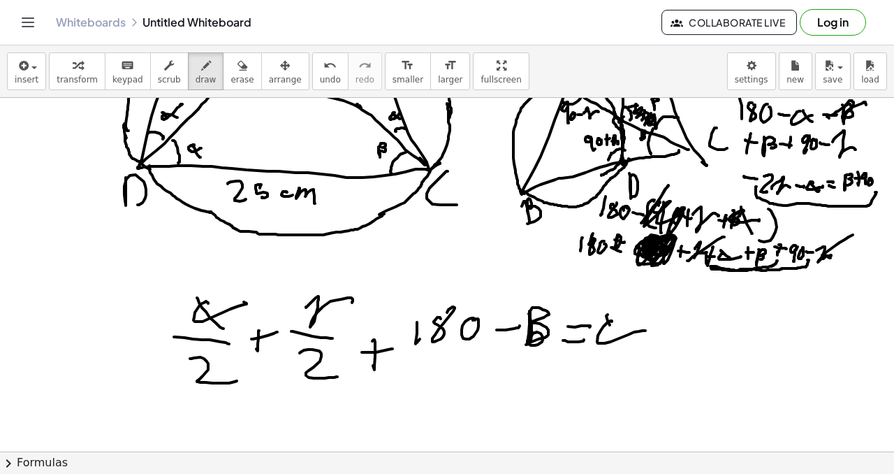
click at [632, 351] on div at bounding box center [447, 458] width 894 height 1061
drag, startPoint x: 660, startPoint y: 330, endPoint x: 656, endPoint y: 342, distance: 12.4
click at [656, 342] on div at bounding box center [447, 458] width 894 height 1061
drag, startPoint x: 665, startPoint y: 328, endPoint x: 674, endPoint y: 328, distance: 8.4
click at [674, 328] on div at bounding box center [447, 458] width 894 height 1061
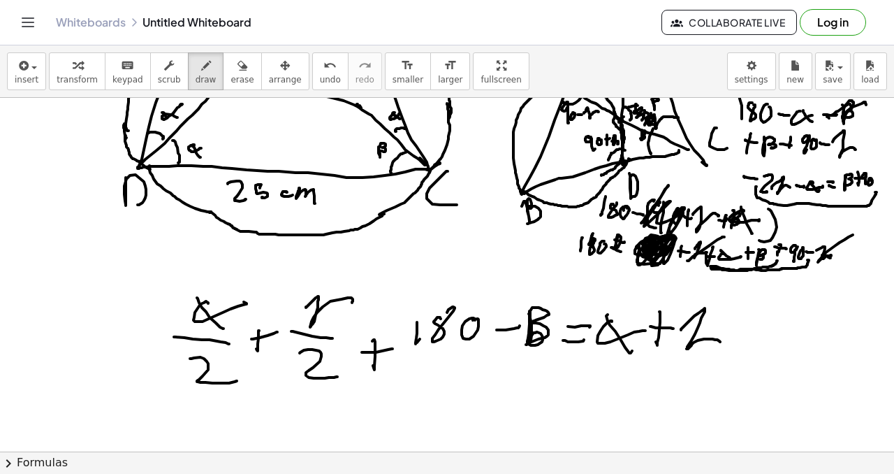
drag, startPoint x: 681, startPoint y: 330, endPoint x: 720, endPoint y: 338, distance: 40.0
click at [721, 346] on div at bounding box center [447, 458] width 894 height 1061
drag, startPoint x: 726, startPoint y: 349, endPoint x: 726, endPoint y: 339, distance: 9.8
click at [726, 344] on div at bounding box center [447, 458] width 894 height 1061
drag, startPoint x: 715, startPoint y: 326, endPoint x: 736, endPoint y: 326, distance: 21.0
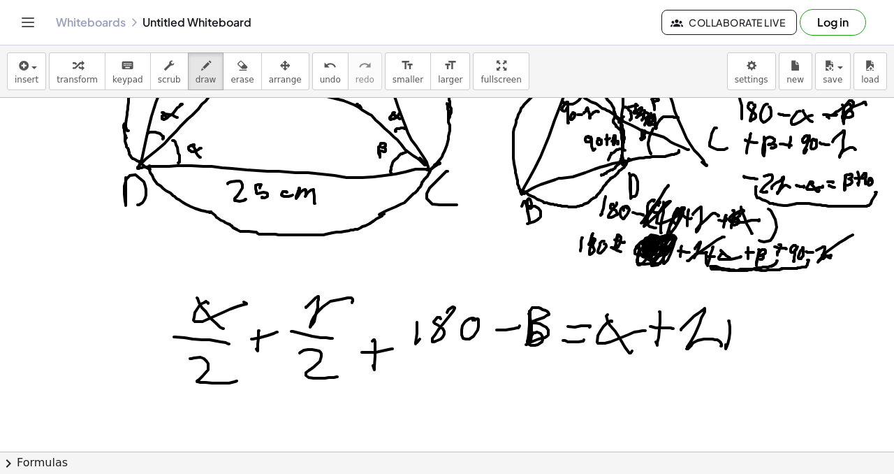
click at [735, 326] on div at bounding box center [447, 458] width 894 height 1061
drag, startPoint x: 761, startPoint y: 314, endPoint x: 763, endPoint y: 334, distance: 19.7
click at [763, 335] on div at bounding box center [447, 458] width 894 height 1061
drag, startPoint x: 565, startPoint y: 377, endPoint x: 590, endPoint y: 402, distance: 35.6
click at [590, 402] on div at bounding box center [447, 458] width 894 height 1061
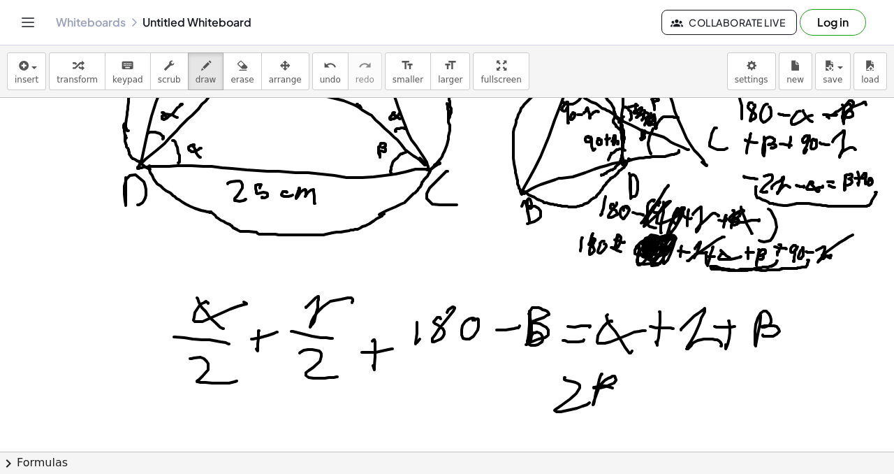
drag, startPoint x: 595, startPoint y: 401, endPoint x: 612, endPoint y: 390, distance: 20.7
click at [596, 396] on div at bounding box center [447, 458] width 894 height 1061
drag, startPoint x: 517, startPoint y: 379, endPoint x: 530, endPoint y: 384, distance: 13.5
click at [533, 382] on div at bounding box center [447, 458] width 894 height 1061
drag, startPoint x: 539, startPoint y: 393, endPoint x: 535, endPoint y: 386, distance: 8.4
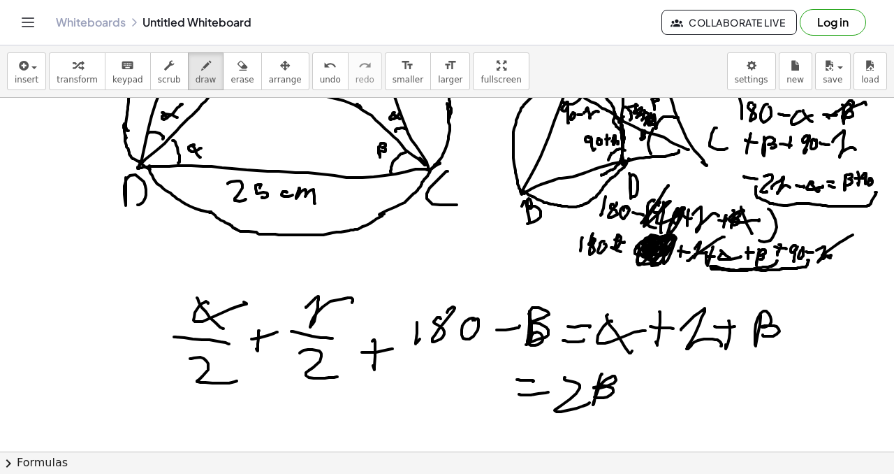
click at [549, 393] on div at bounding box center [447, 458] width 894 height 1061
click at [291, 400] on div at bounding box center [447, 458] width 894 height 1061
click at [336, 391] on div at bounding box center [447, 458] width 894 height 1061
click at [326, 405] on div at bounding box center [447, 458] width 894 height 1061
click at [337, 409] on div at bounding box center [447, 458] width 894 height 1061
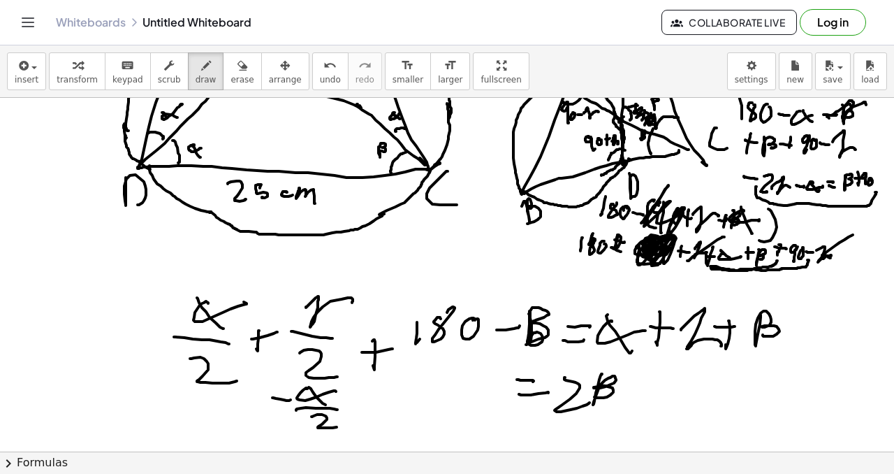
click at [340, 425] on div at bounding box center [447, 458] width 894 height 1061
click at [355, 414] on div at bounding box center [447, 458] width 894 height 1061
click at [368, 407] on div at bounding box center [447, 458] width 894 height 1061
click at [322, 75] on span "undo" at bounding box center [330, 80] width 21 height 10
click at [324, 68] on icon "undo" at bounding box center [330, 65] width 13 height 17
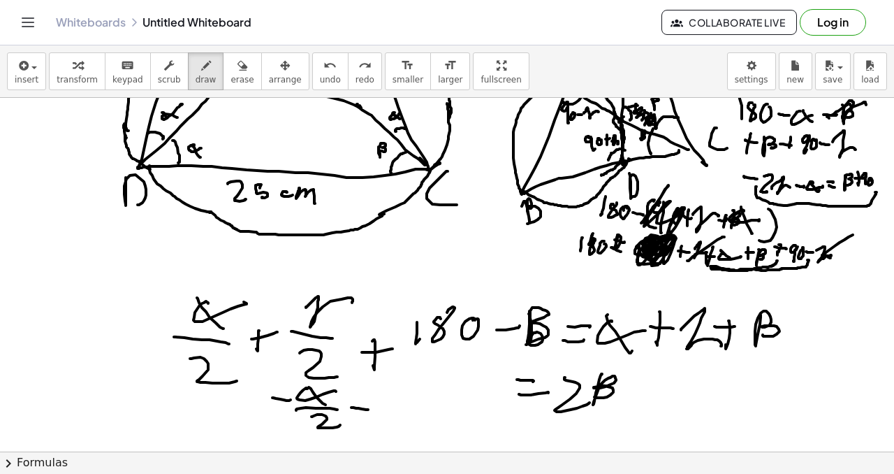
click at [368, 409] on div at bounding box center [447, 458] width 894 height 1061
click at [412, 386] on div at bounding box center [447, 458] width 894 height 1061
click at [409, 400] on div at bounding box center [447, 458] width 894 height 1061
click at [414, 417] on div at bounding box center [447, 458] width 894 height 1061
click at [422, 405] on div at bounding box center [447, 458] width 894 height 1061
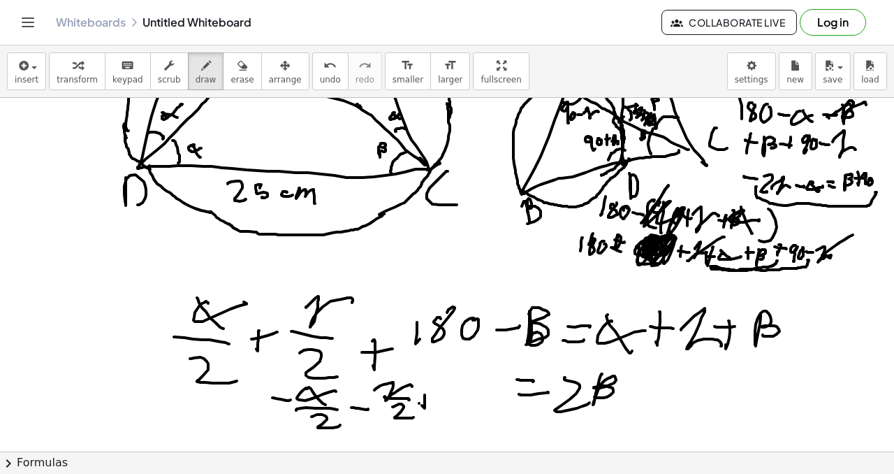
click at [429, 402] on div at bounding box center [447, 458] width 894 height 1061
click at [434, 408] on div at bounding box center [447, 458] width 894 height 1061
click at [456, 390] on div at bounding box center [447, 458] width 894 height 1061
click at [465, 393] on div at bounding box center [447, 458] width 894 height 1061
drag, startPoint x: 453, startPoint y: 428, endPoint x: 468, endPoint y: 428, distance: 14.7
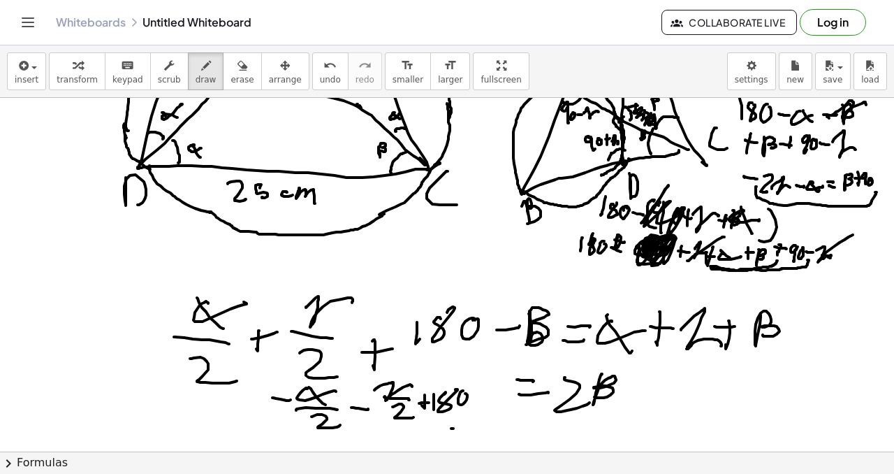
click at [468, 429] on div at bounding box center [447, 458] width 894 height 1061
drag, startPoint x: 472, startPoint y: 421, endPoint x: 482, endPoint y: 430, distance: 13.3
click at [482, 430] on div at bounding box center [447, 458] width 894 height 1061
